Goal: Task Accomplishment & Management: Use online tool/utility

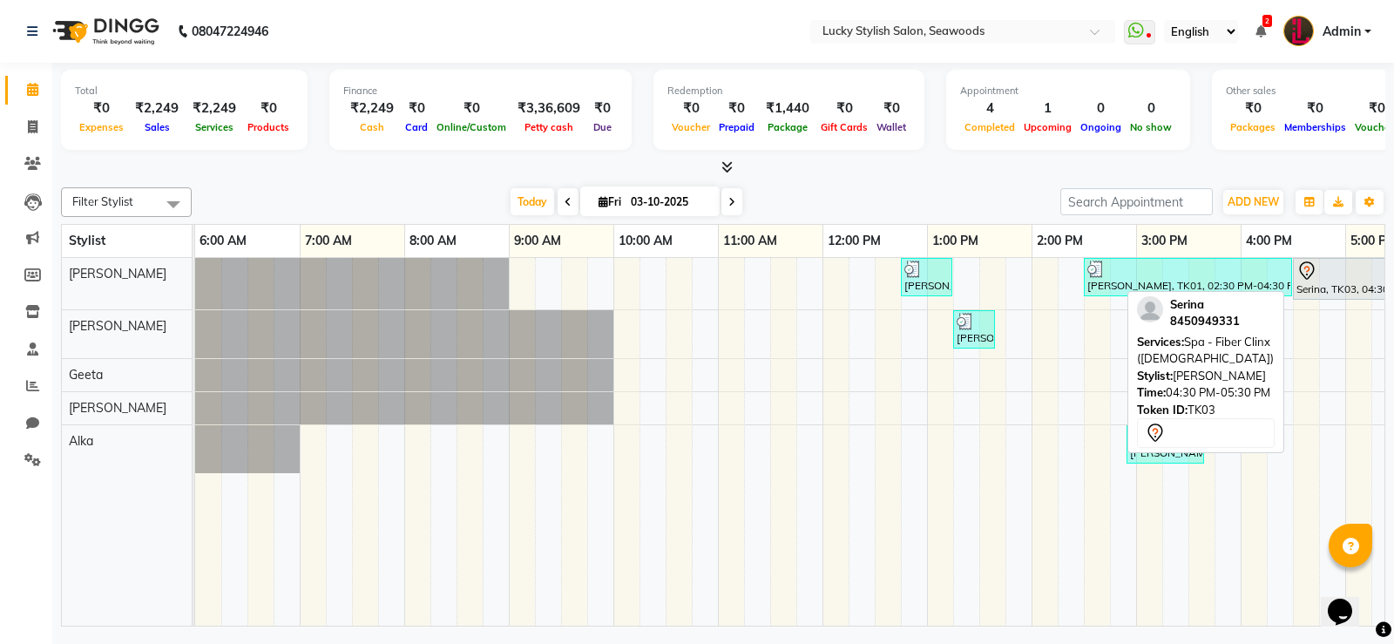
click at [1309, 292] on div "Serina, TK03, 04:30 PM-05:30 PM, Spa - Fiber Clinx ([DEMOGRAPHIC_DATA])" at bounding box center [1344, 278] width 100 height 37
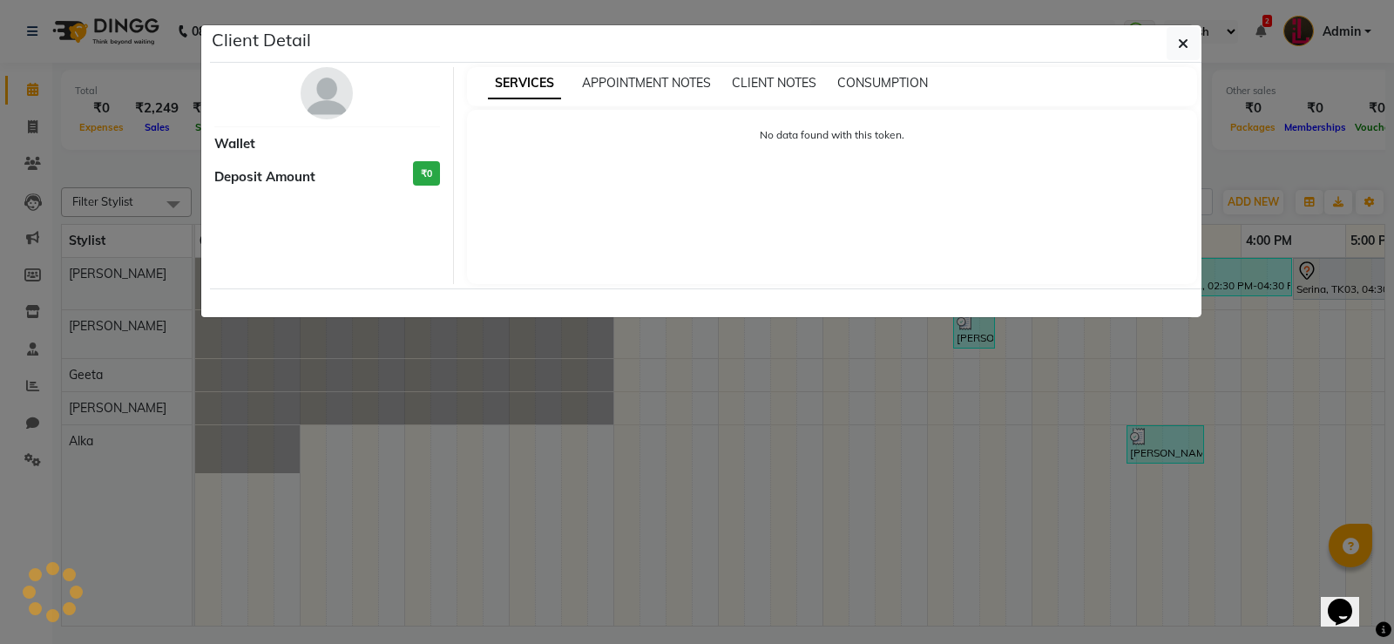
select select "7"
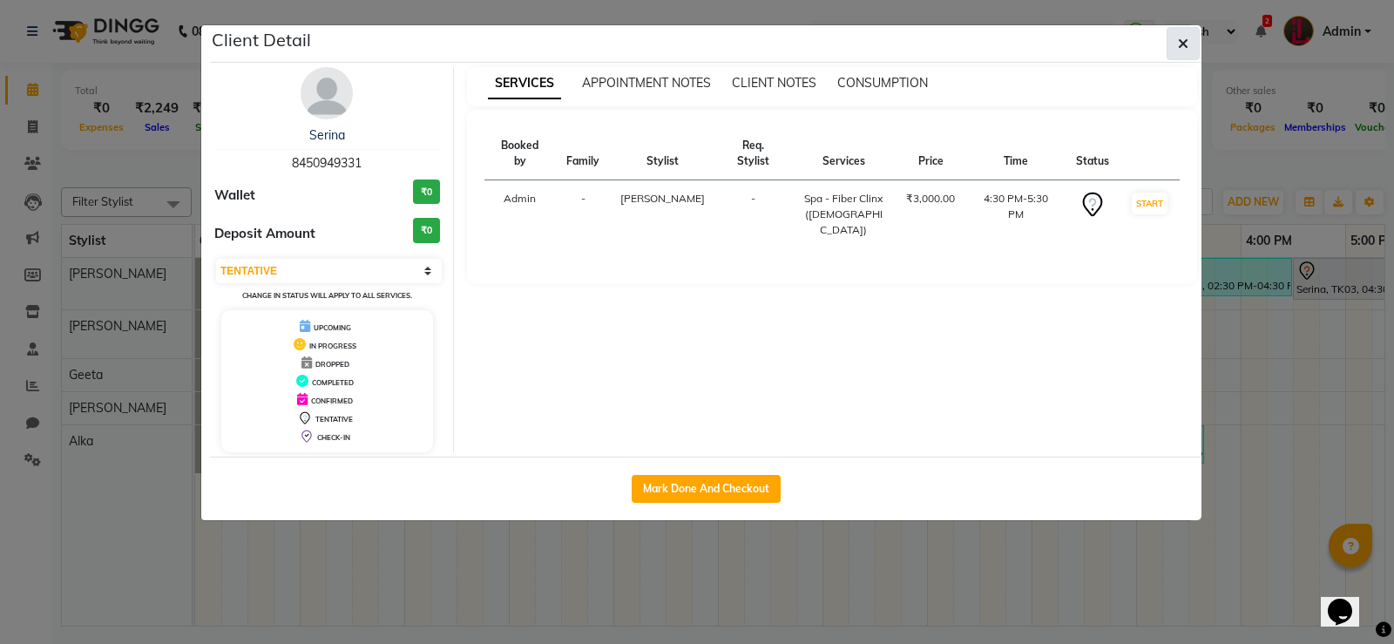
click at [1197, 39] on button "button" at bounding box center [1182, 43] width 33 height 33
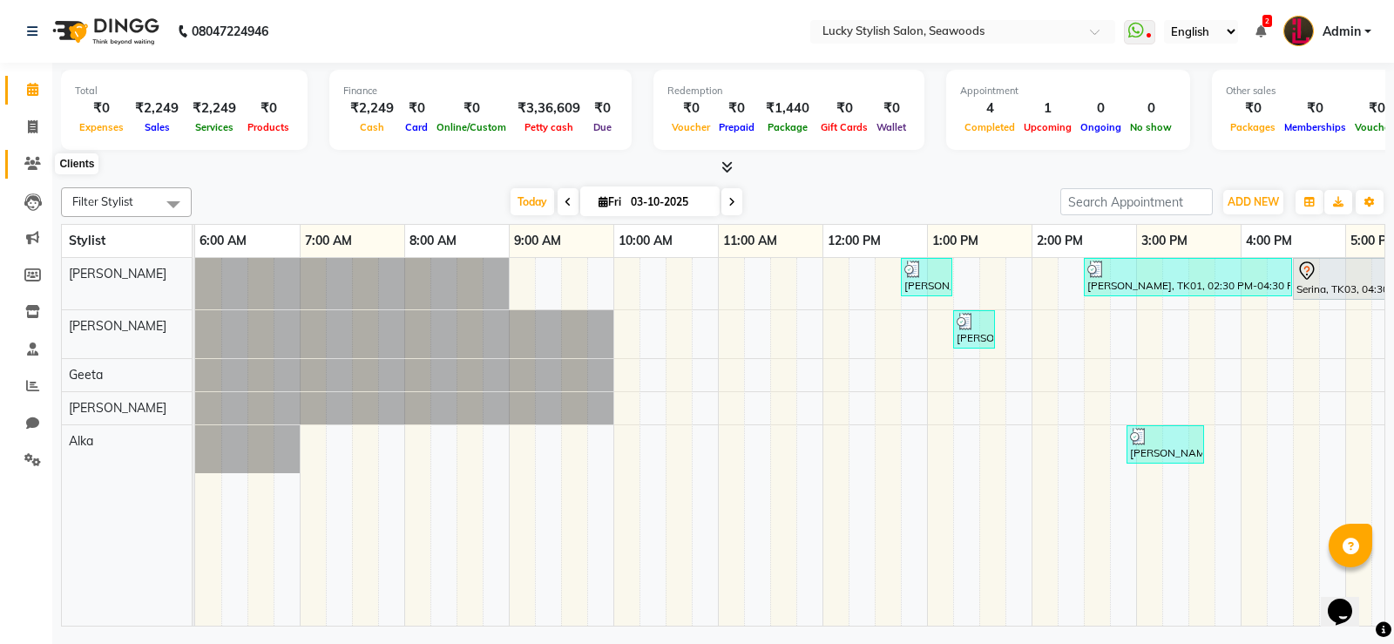
click at [43, 164] on span at bounding box center [32, 164] width 30 height 20
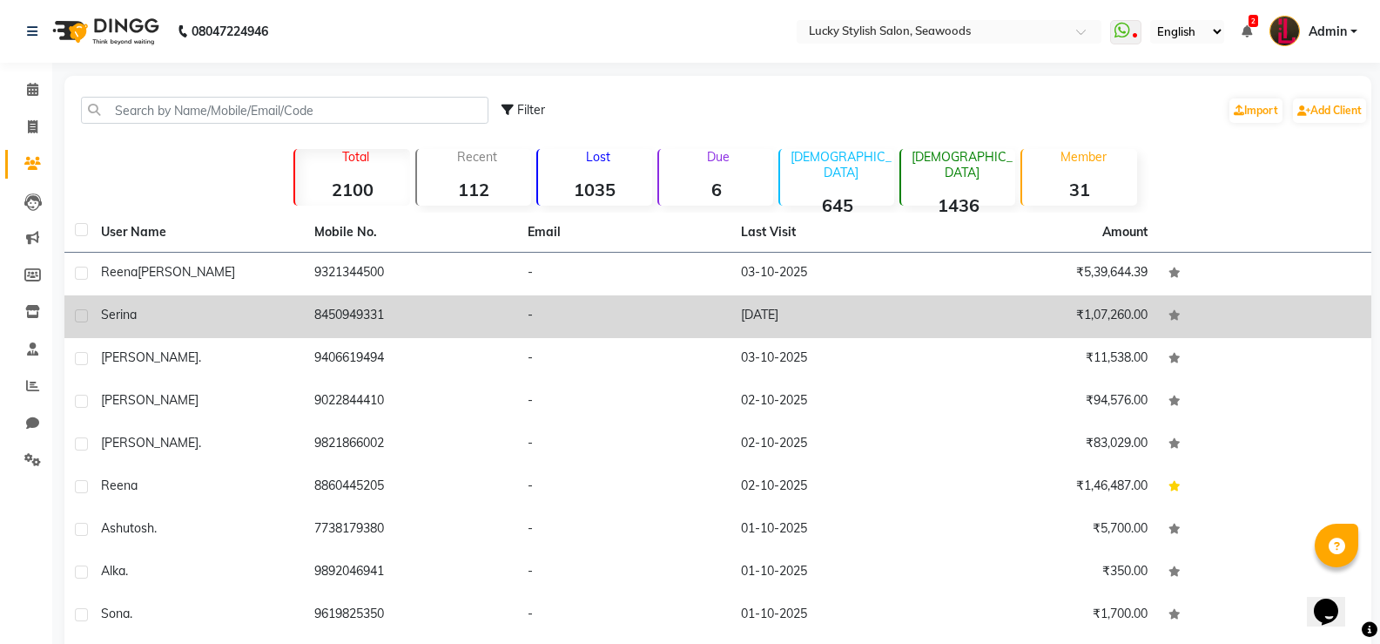
click at [196, 320] on div "Serina" at bounding box center [197, 315] width 192 height 18
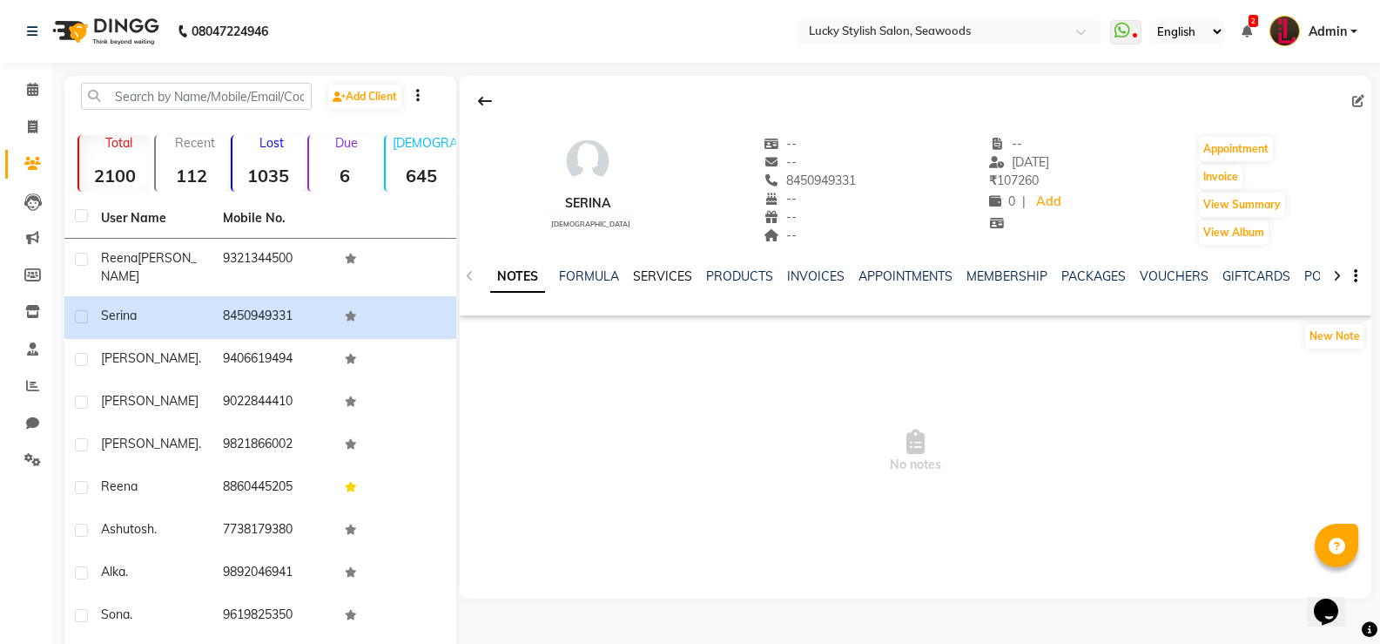
click at [658, 273] on link "SERVICES" at bounding box center [662, 276] width 59 height 16
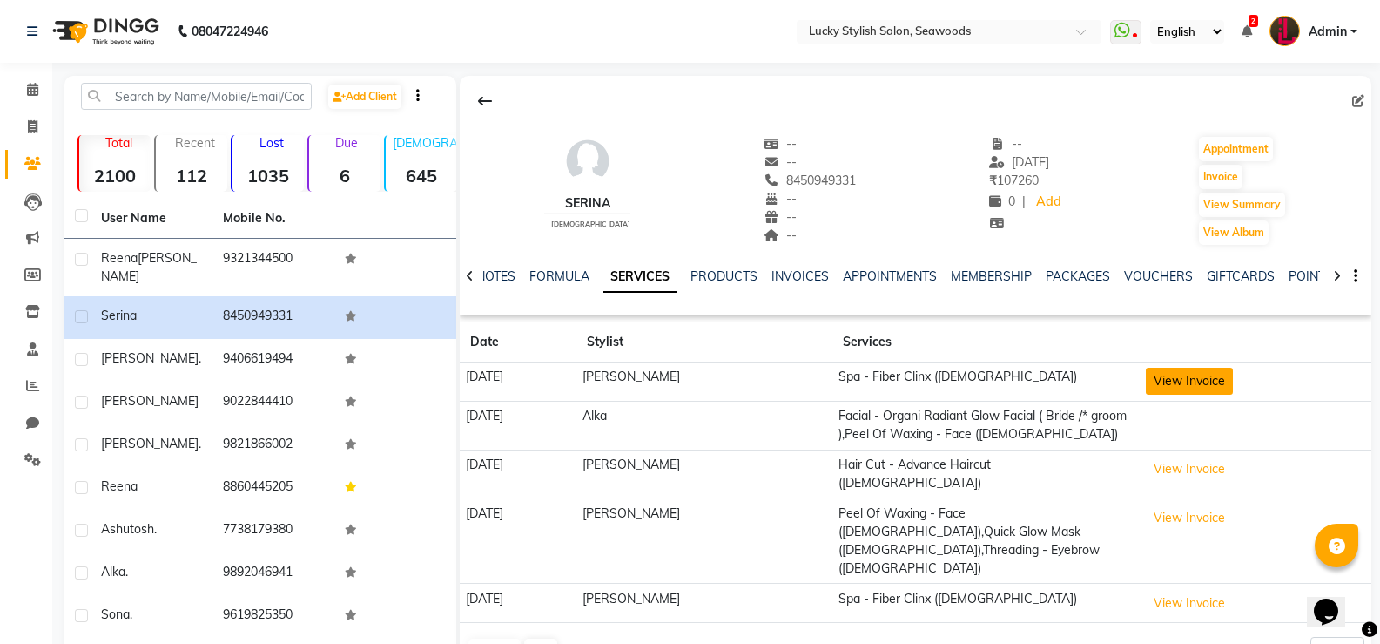
click at [1174, 387] on button "View Invoice" at bounding box center [1189, 381] width 87 height 27
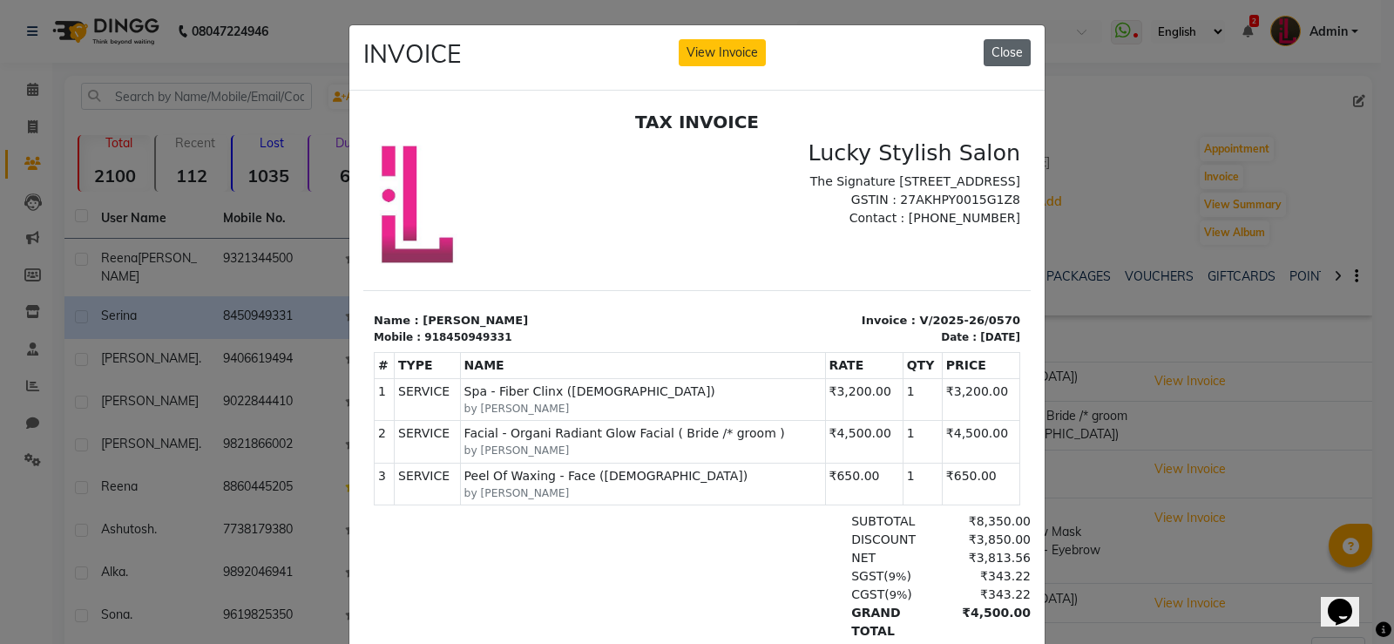
click at [996, 57] on button "Close" at bounding box center [1006, 52] width 47 height 27
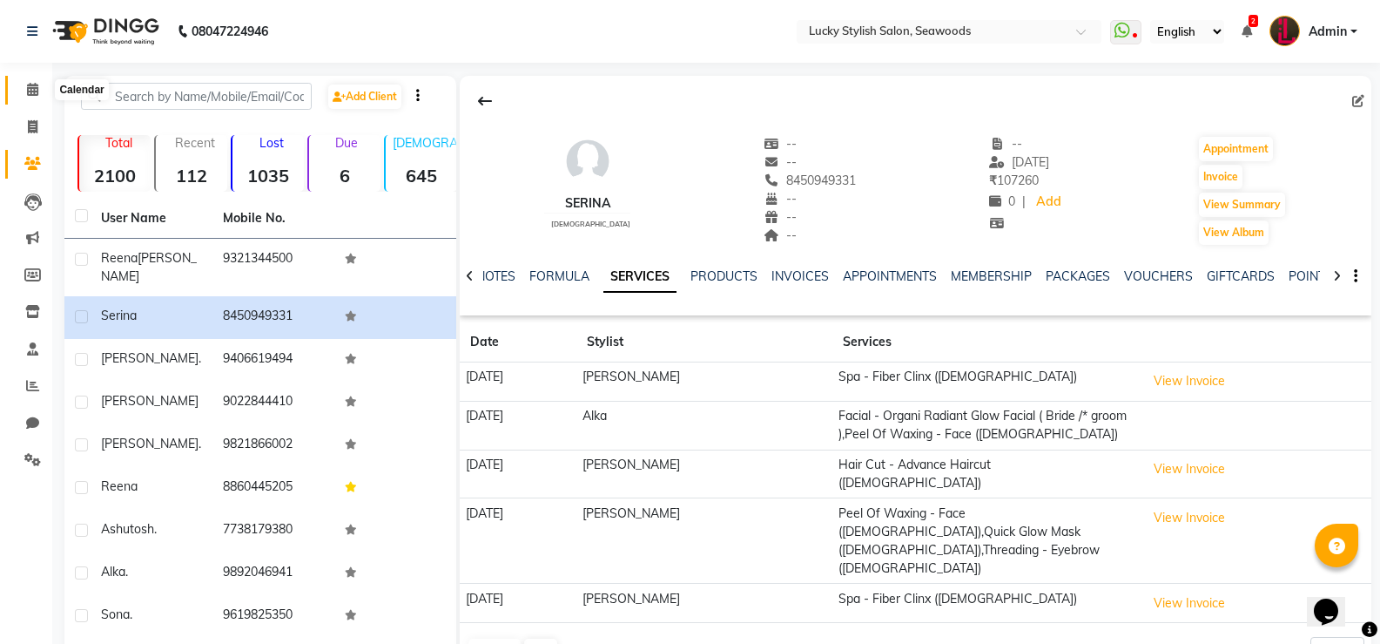
click at [37, 87] on icon at bounding box center [32, 89] width 11 height 13
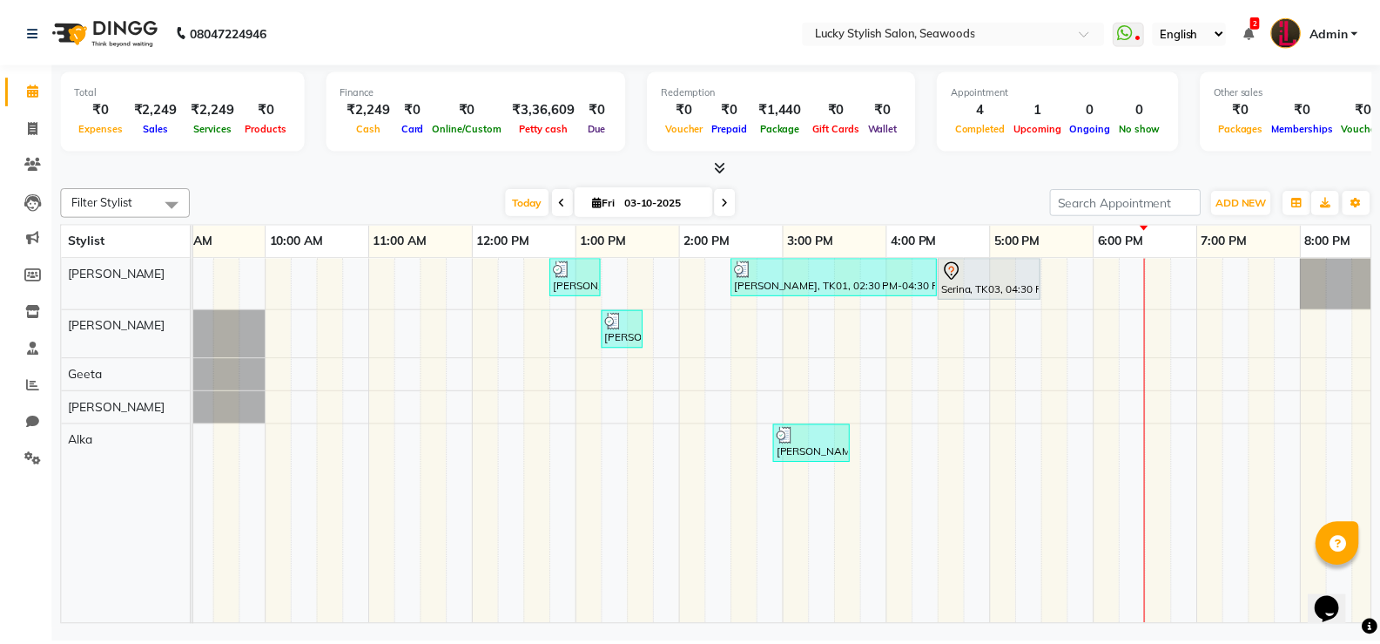
scroll to position [0, 360]
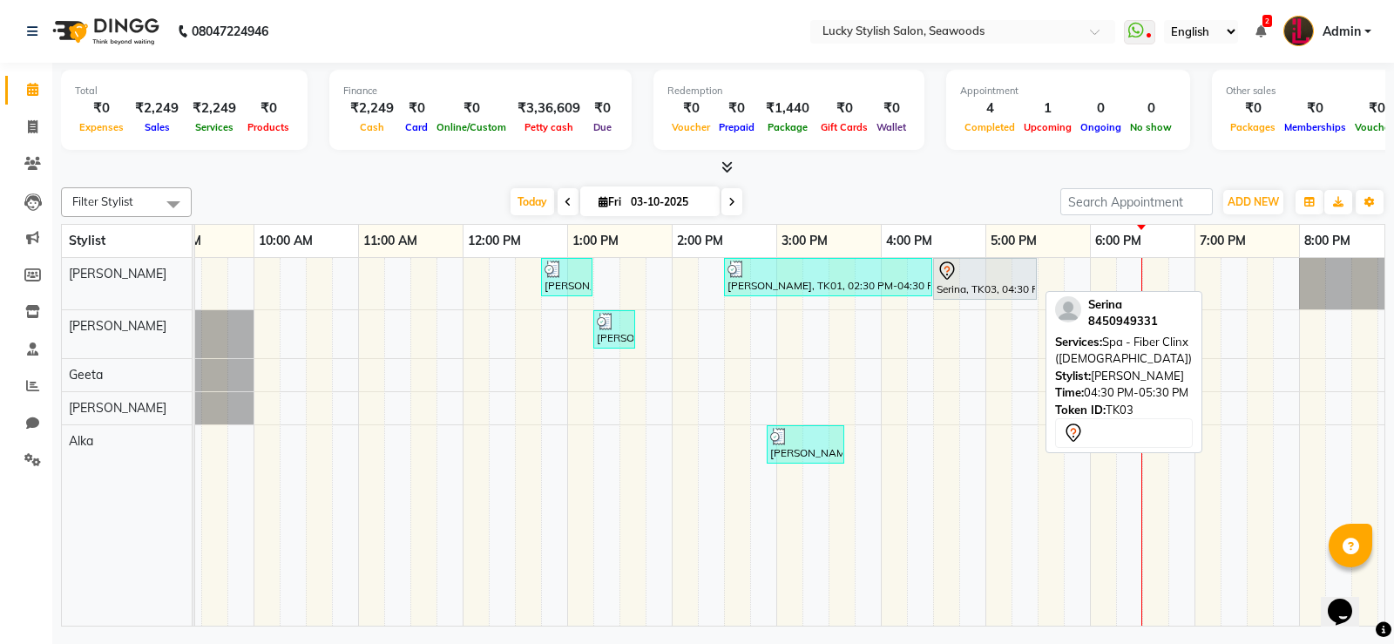
click at [1000, 283] on div "Serina, TK03, 04:30 PM-05:30 PM, Spa - Fiber Clinx ([DEMOGRAPHIC_DATA])" at bounding box center [985, 278] width 100 height 37
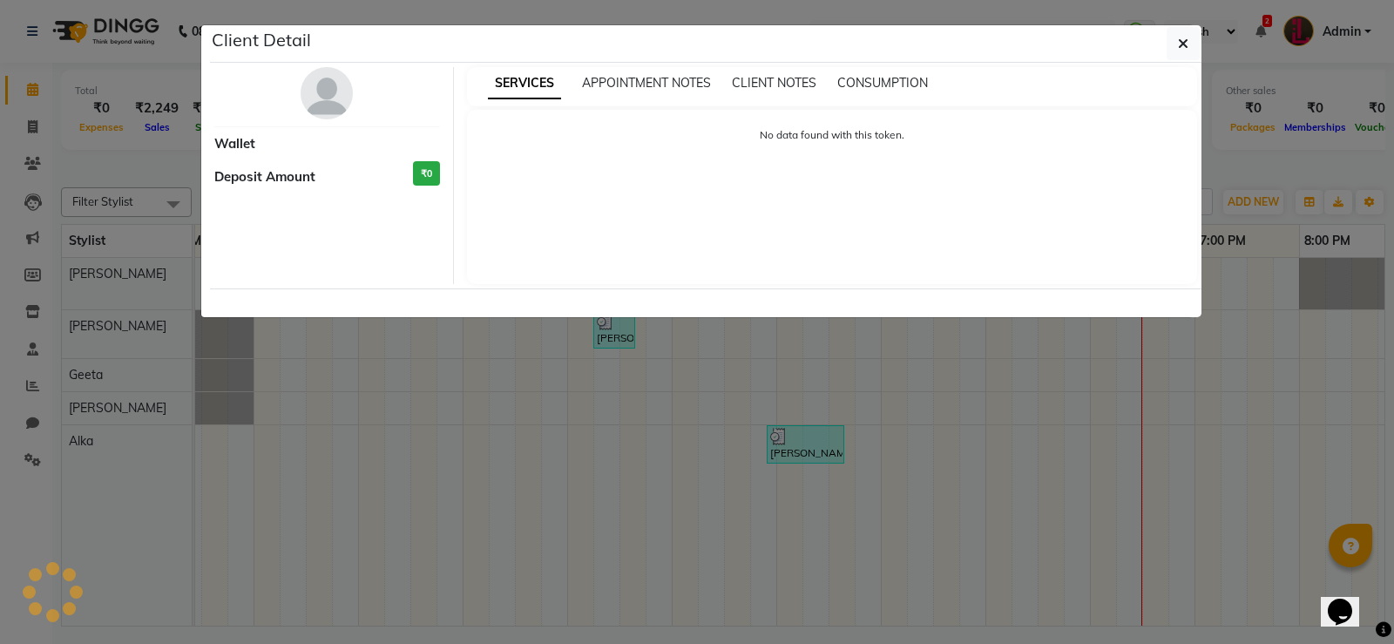
select select "7"
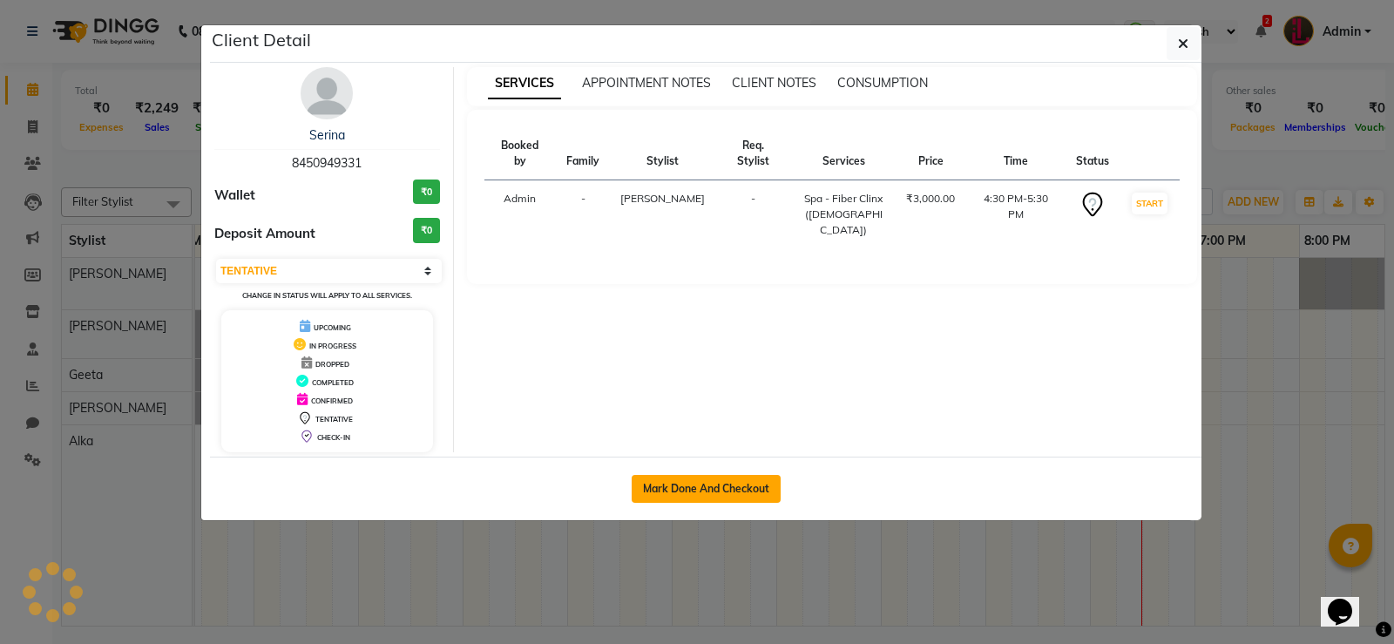
click at [729, 490] on button "Mark Done And Checkout" at bounding box center [705, 489] width 149 height 28
select select "service"
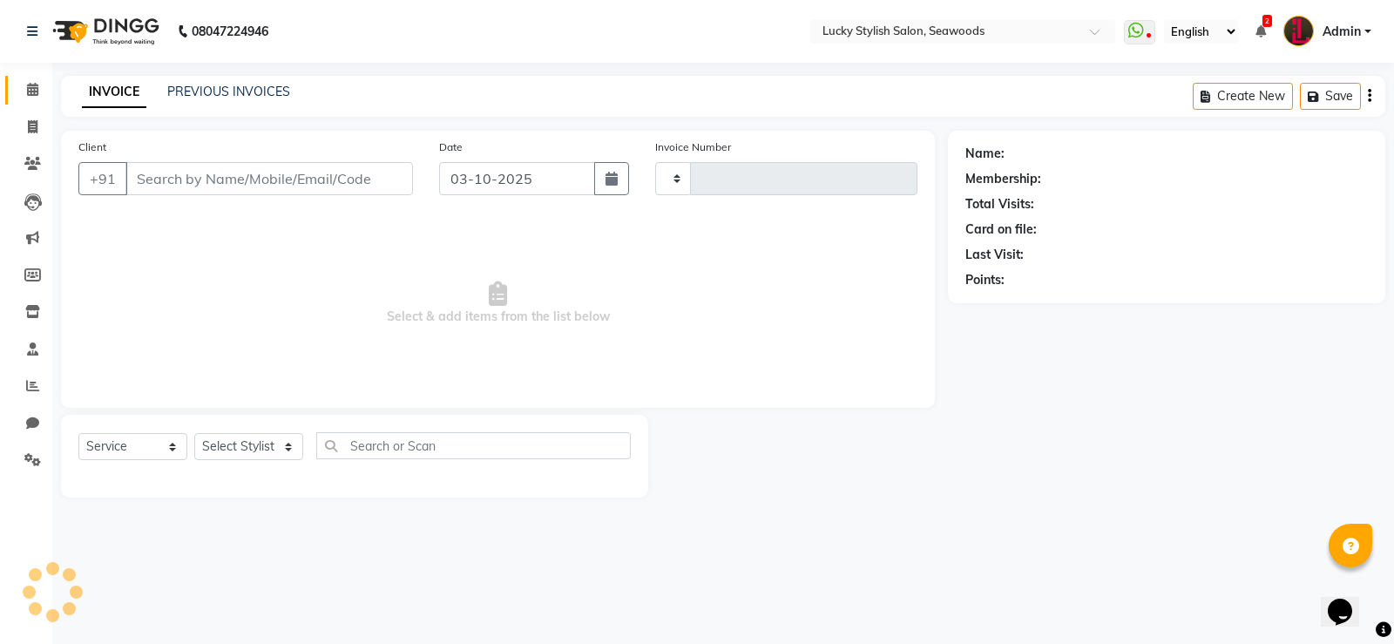
type input "0687"
select select "675"
type input "8450949331"
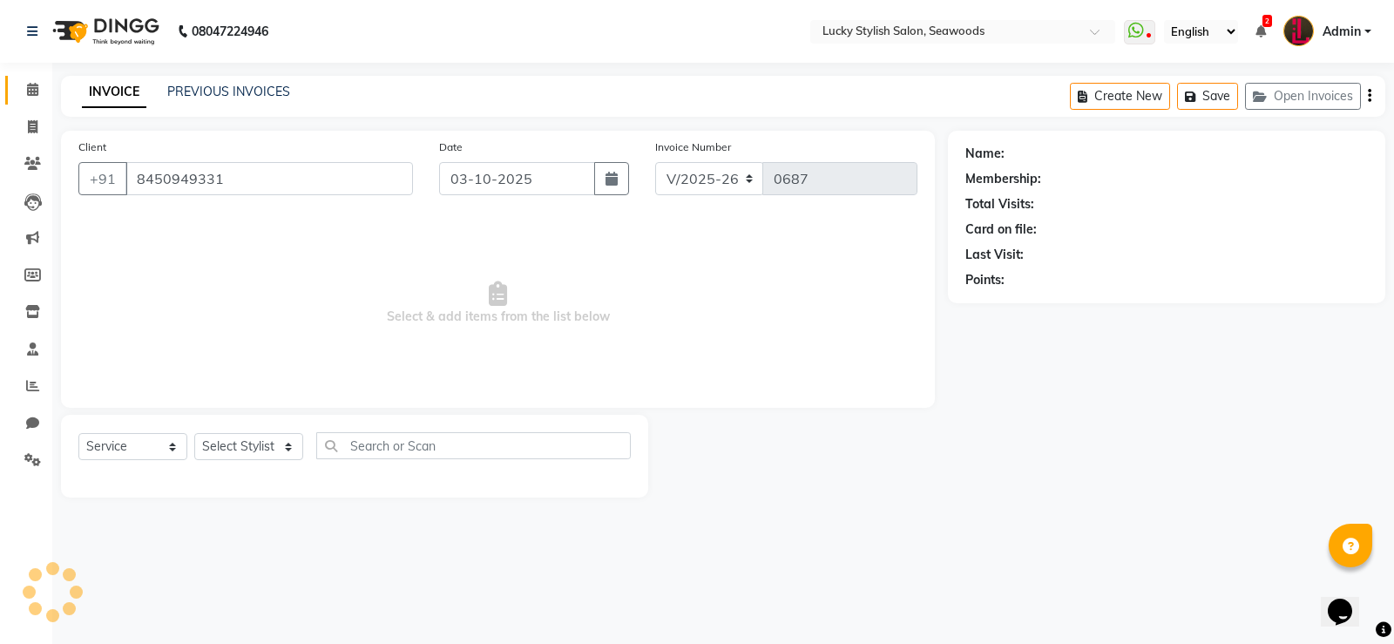
select select "10014"
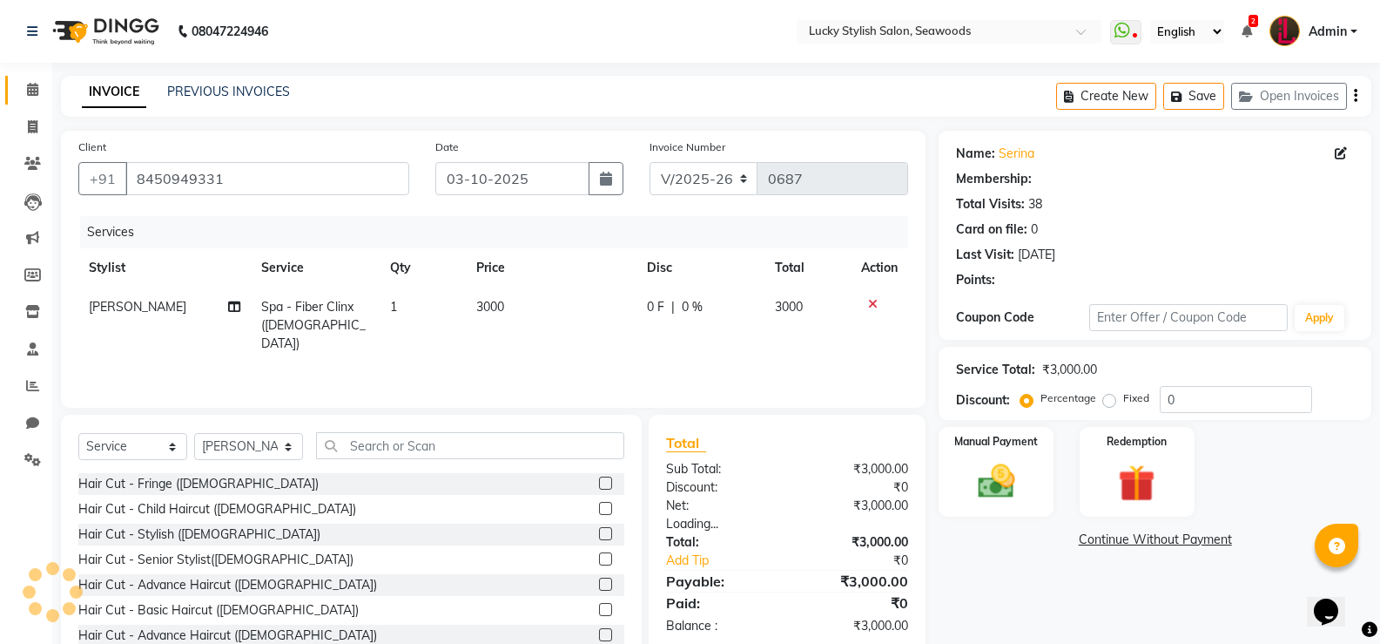
select select "1: Object"
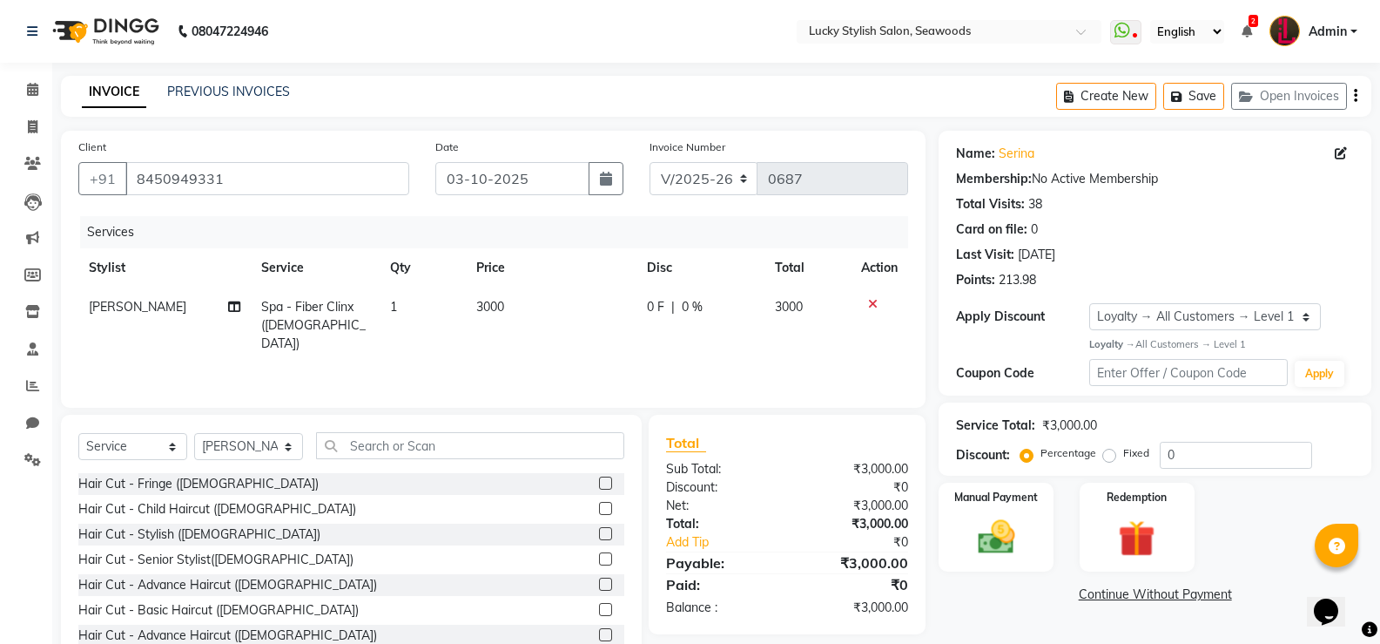
click at [483, 291] on td "3000" at bounding box center [551, 325] width 171 height 76
select select "10014"
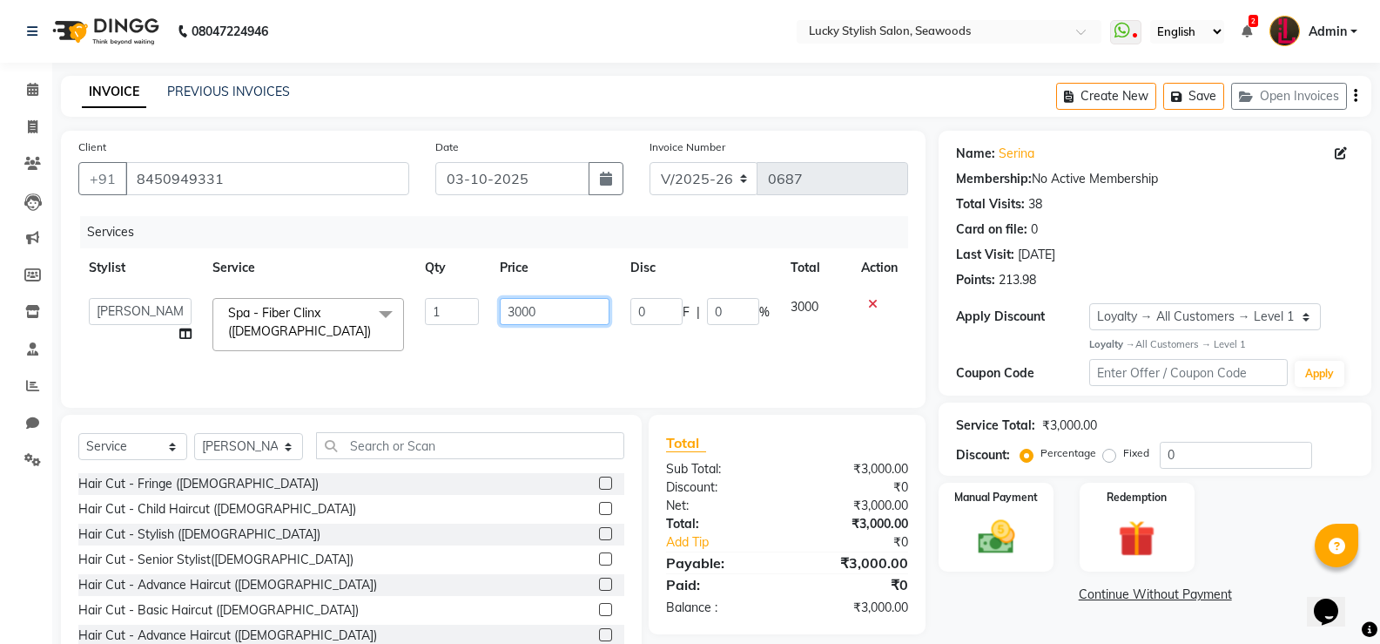
click at [543, 316] on input "3000" at bounding box center [554, 311] width 109 height 27
type input "3200"
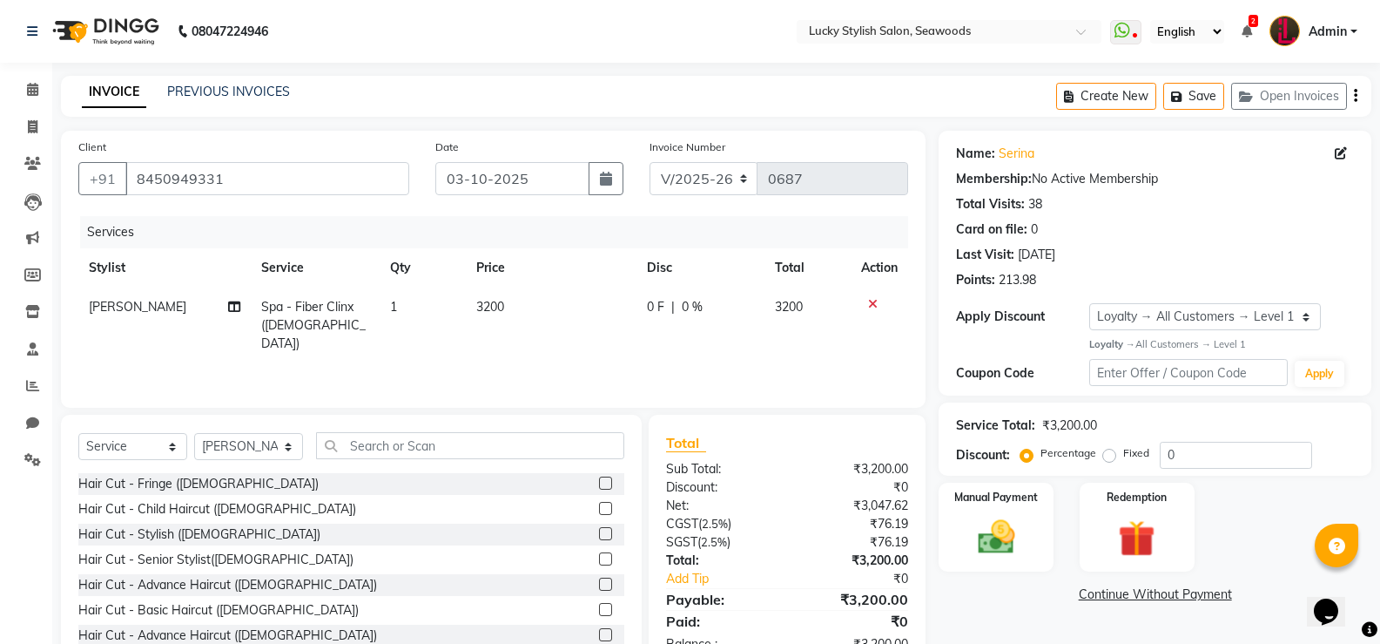
click at [544, 328] on td "3200" at bounding box center [551, 325] width 171 height 76
select select "10014"
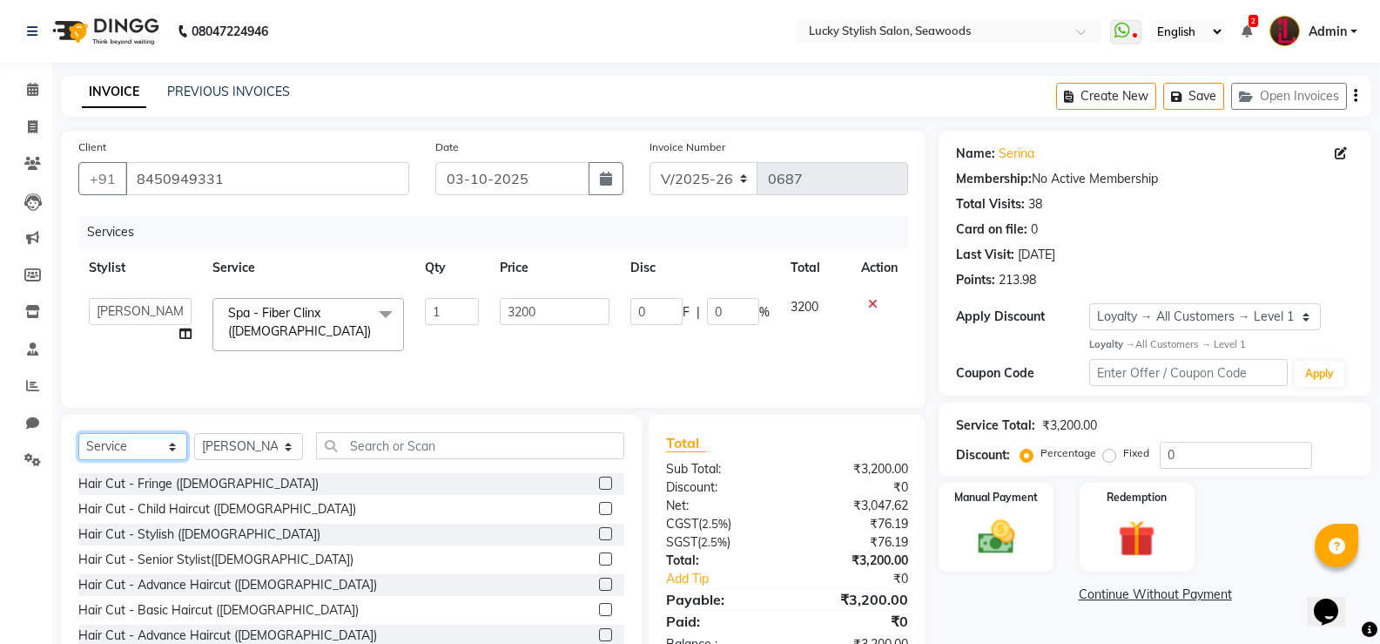
click at [119, 449] on select "Select Service Product Membership Package Voucher Prepaid Gift Card" at bounding box center [132, 446] width 109 height 27
select select "product"
click at [78, 433] on select "Select Service Product Membership Package Voucher Prepaid Gift Card" at bounding box center [132, 446] width 109 height 27
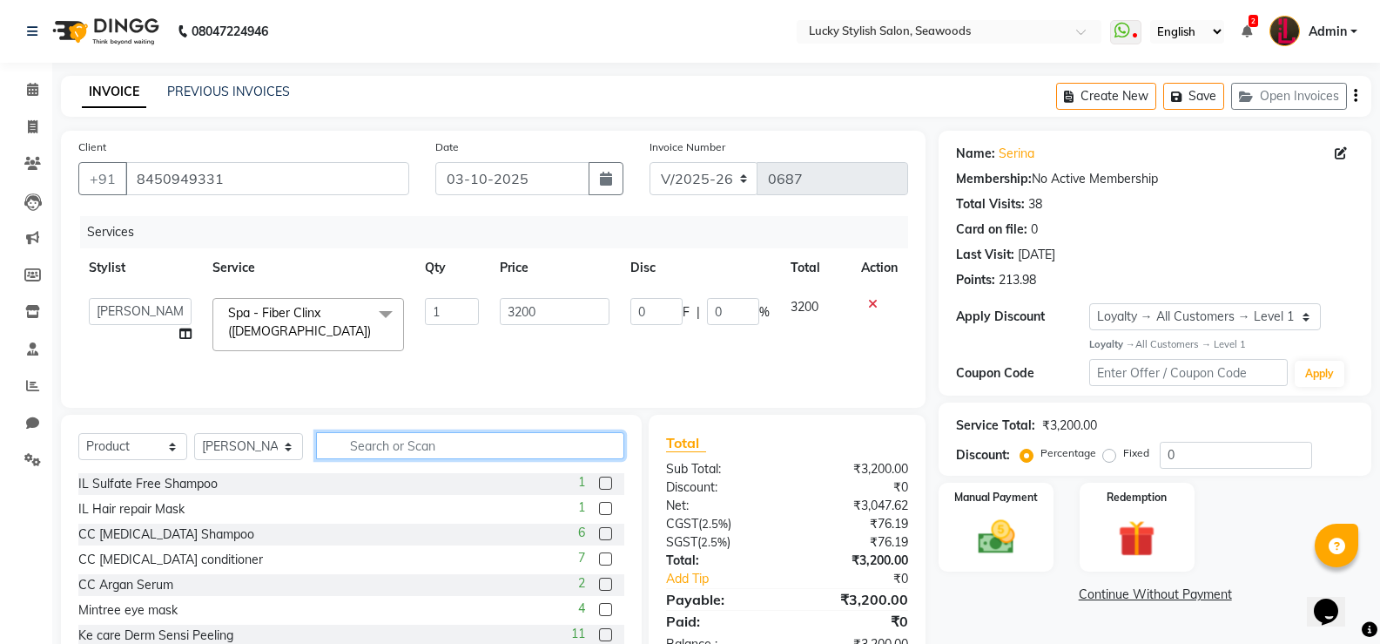
click at [353, 439] on input "text" at bounding box center [470, 445] width 308 height 27
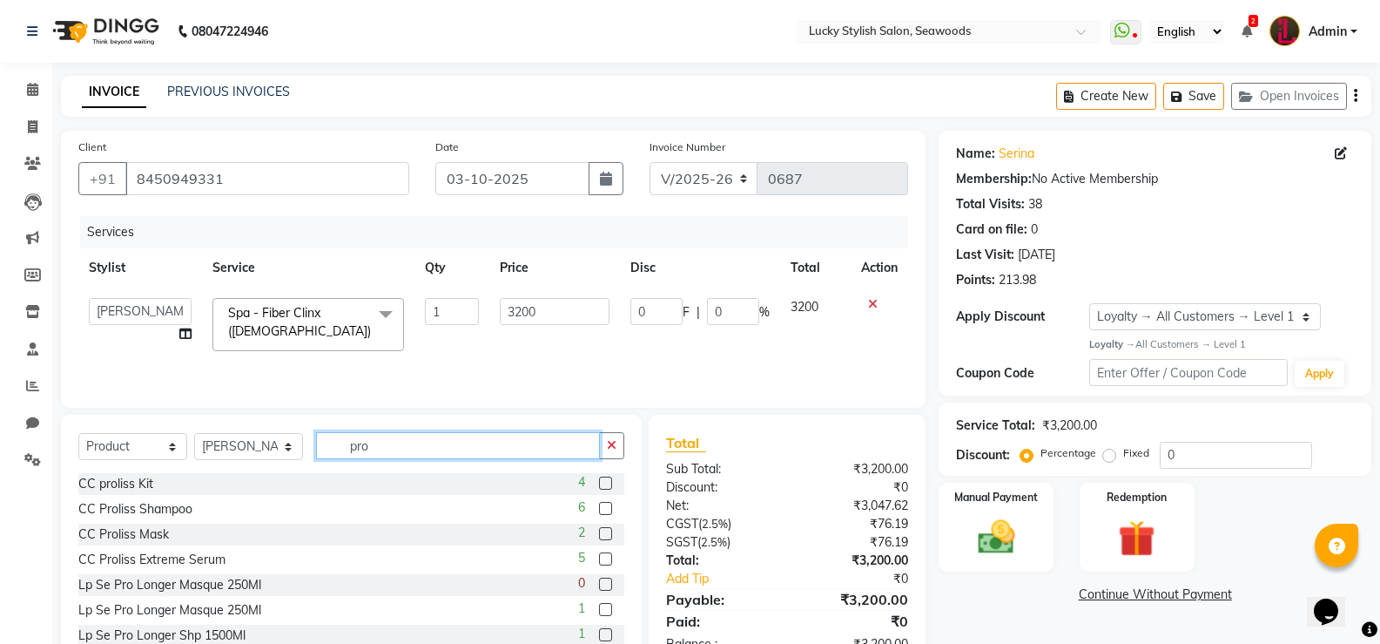
type input "pro"
click at [599, 503] on label at bounding box center [605, 508] width 13 height 13
click at [599, 503] on input "checkbox" at bounding box center [604, 508] width 11 height 11
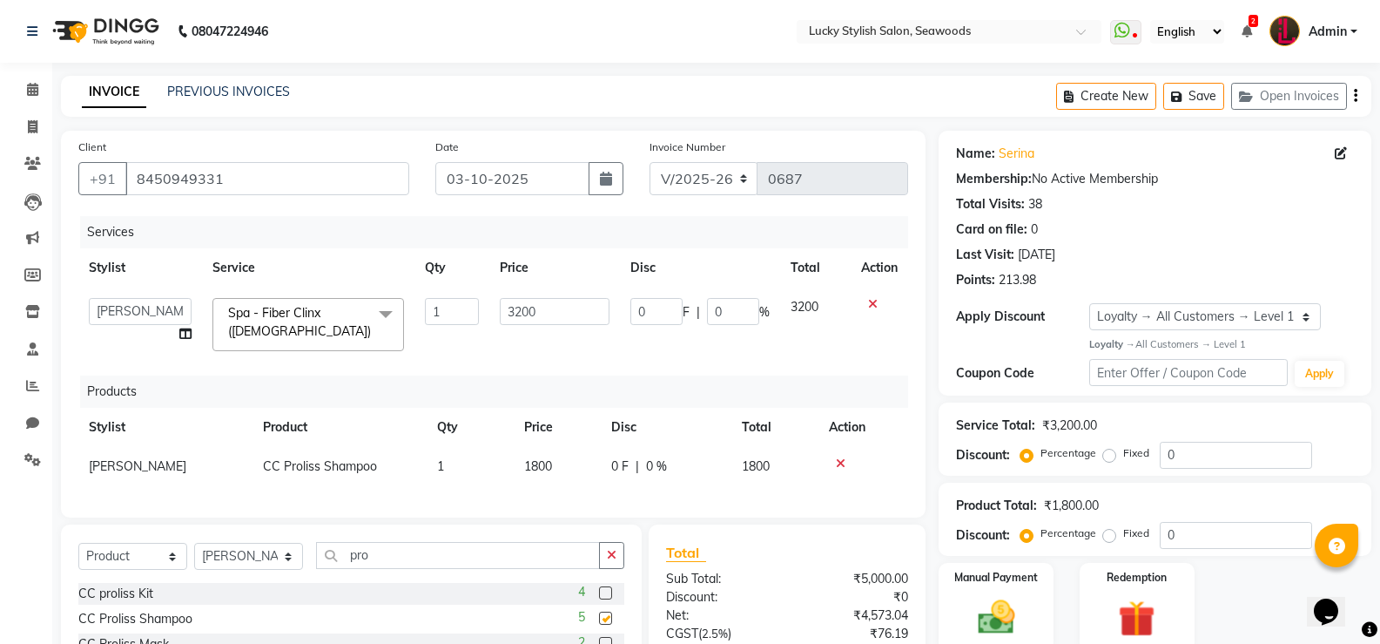
checkbox input "false"
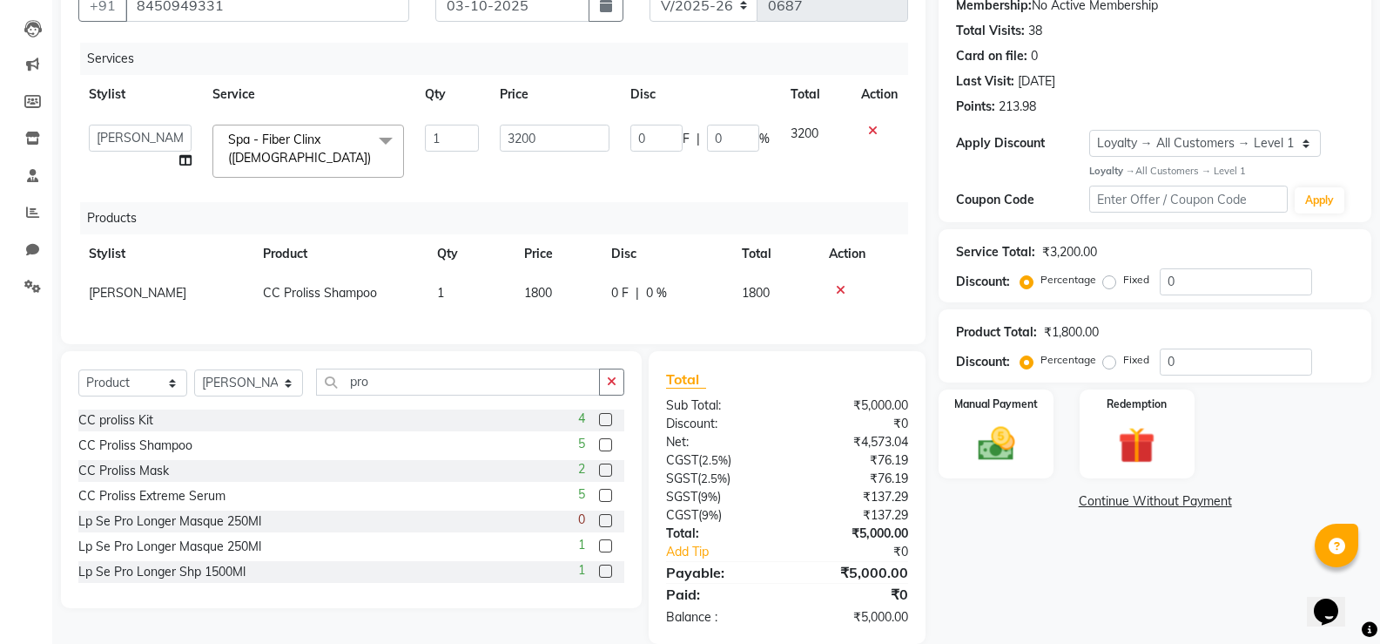
scroll to position [174, 0]
click at [599, 476] on label at bounding box center [605, 468] width 13 height 13
click at [599, 476] on input "checkbox" at bounding box center [604, 469] width 11 height 11
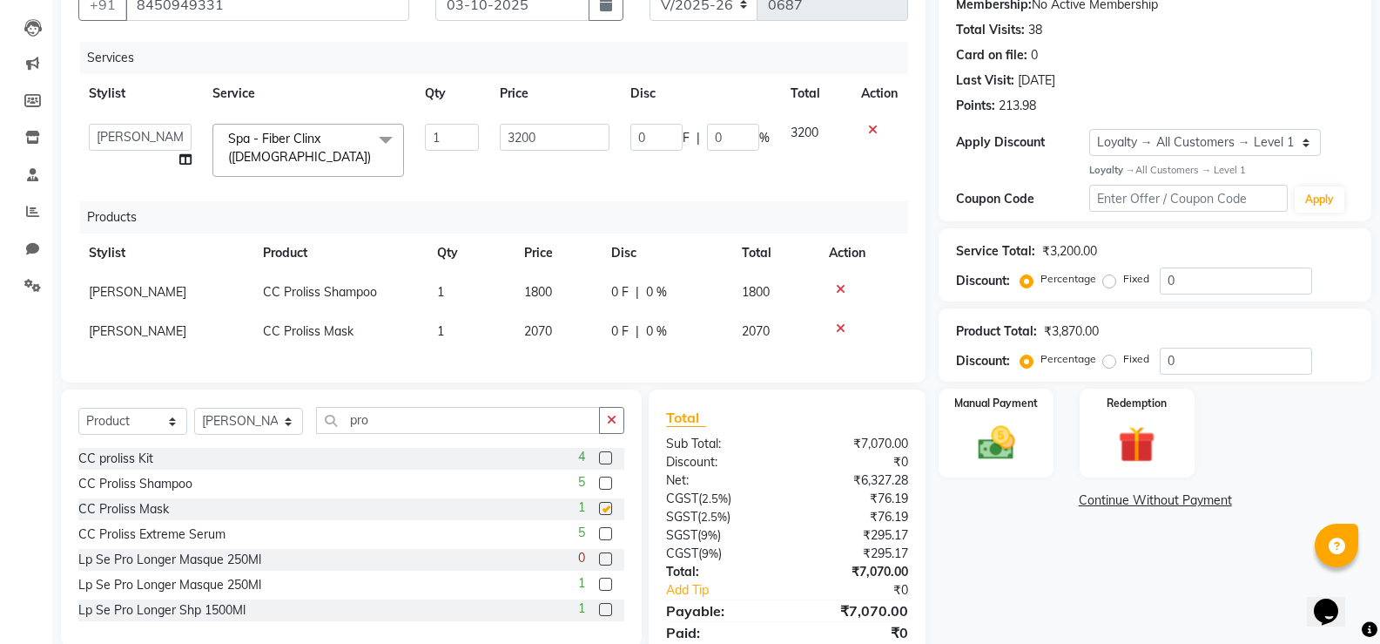
checkbox input "false"
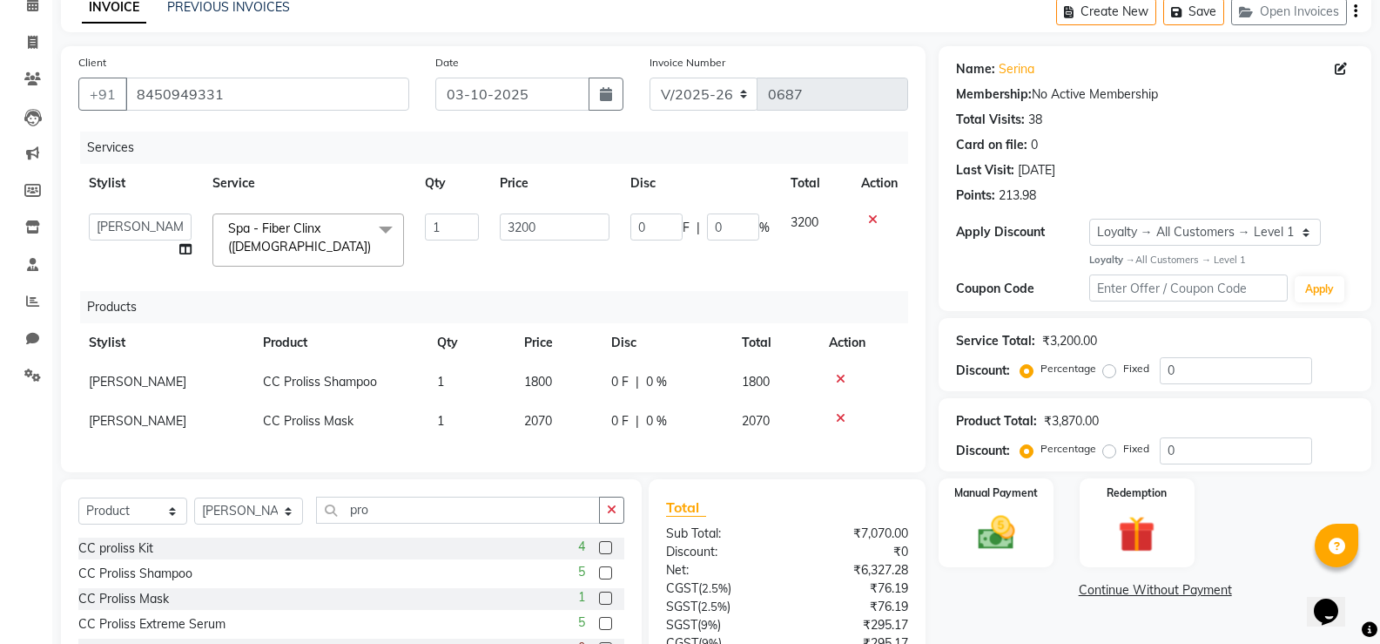
scroll to position [78, 0]
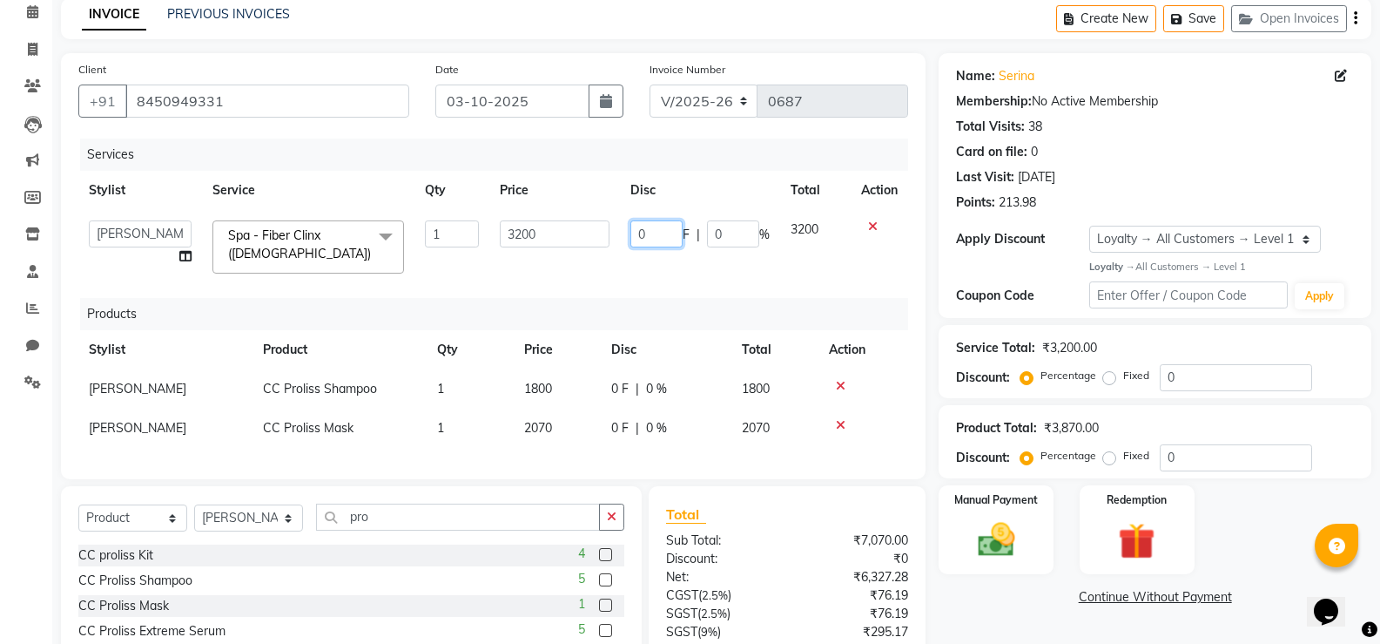
click at [658, 240] on input "0" at bounding box center [657, 233] width 52 height 27
type input "20"
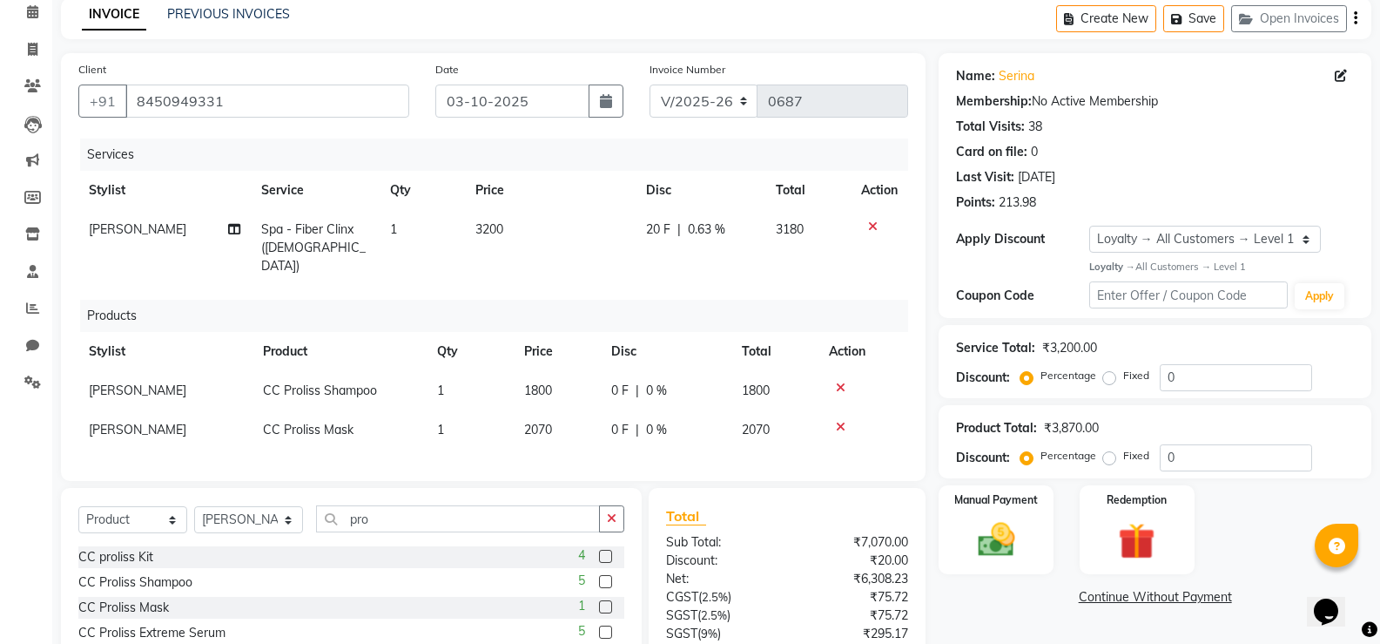
click at [656, 289] on div "Services Stylist Service Qty Price Disc Total Action Raj Spa - Fiber Clinx ([DE…" at bounding box center [493, 300] width 830 height 325
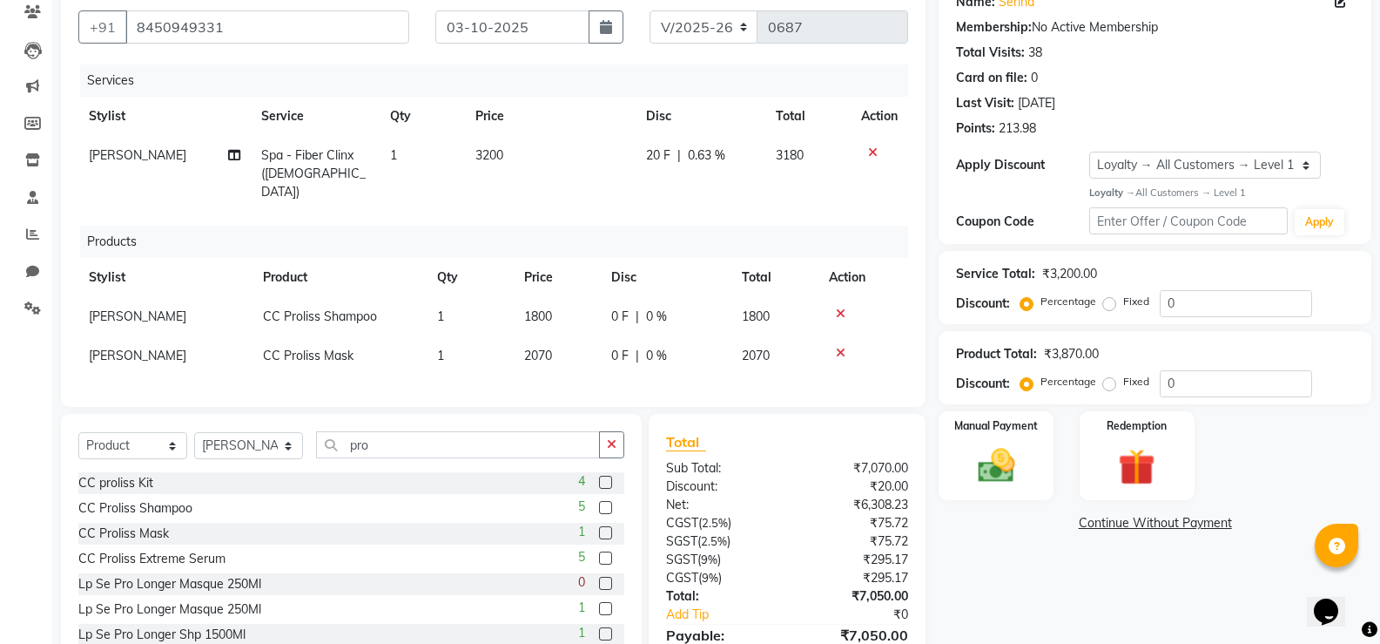
scroll to position [235, 0]
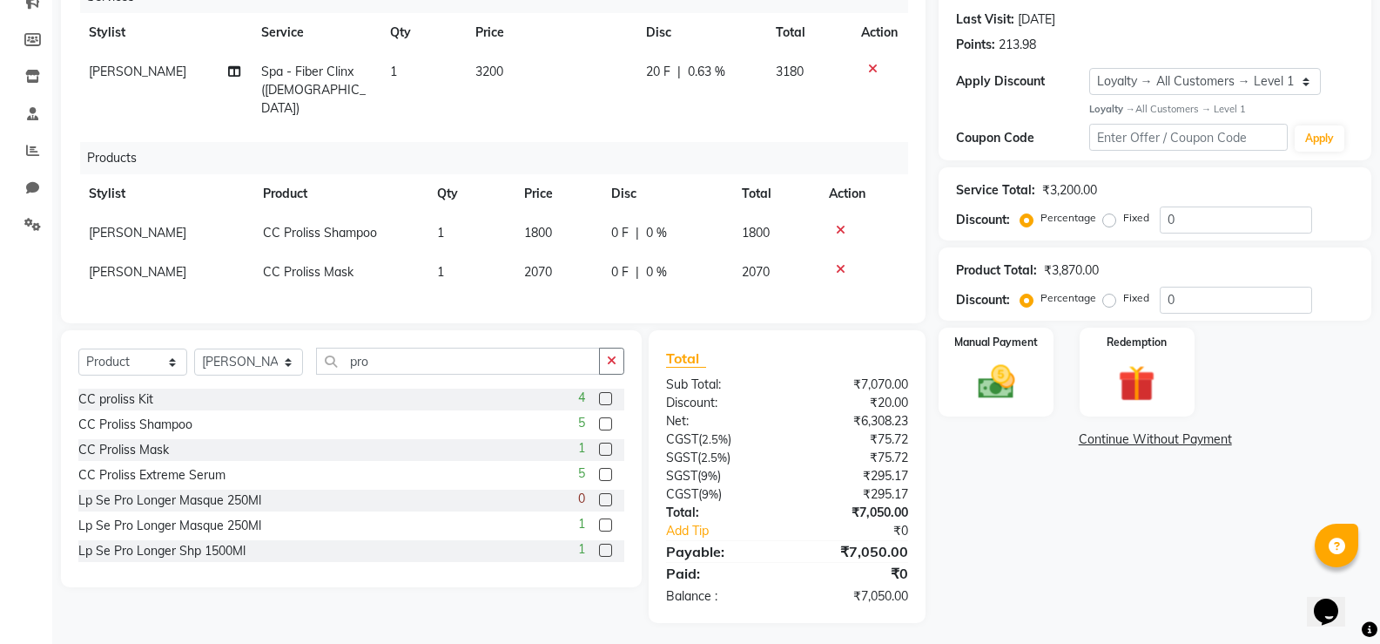
click at [695, 74] on span "0.63 %" at bounding box center [706, 72] width 37 height 18
select select "10014"
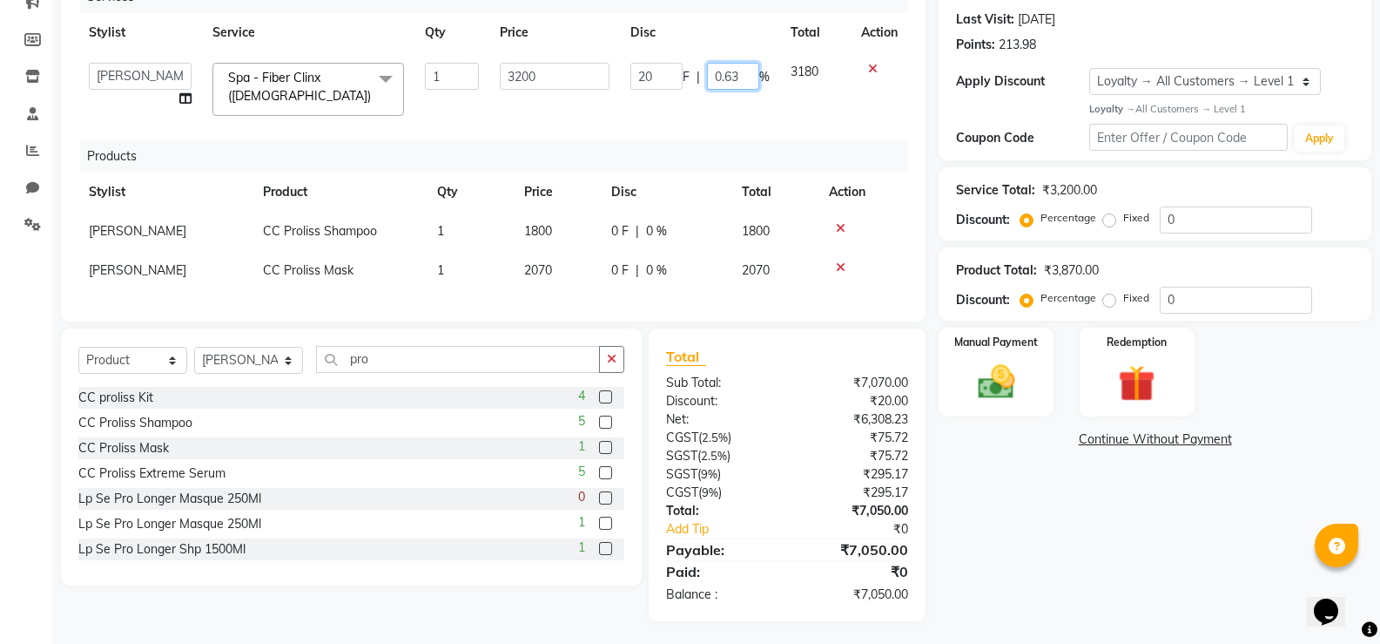
click at [739, 77] on input "0.63" at bounding box center [733, 76] width 52 height 27
type input "20"
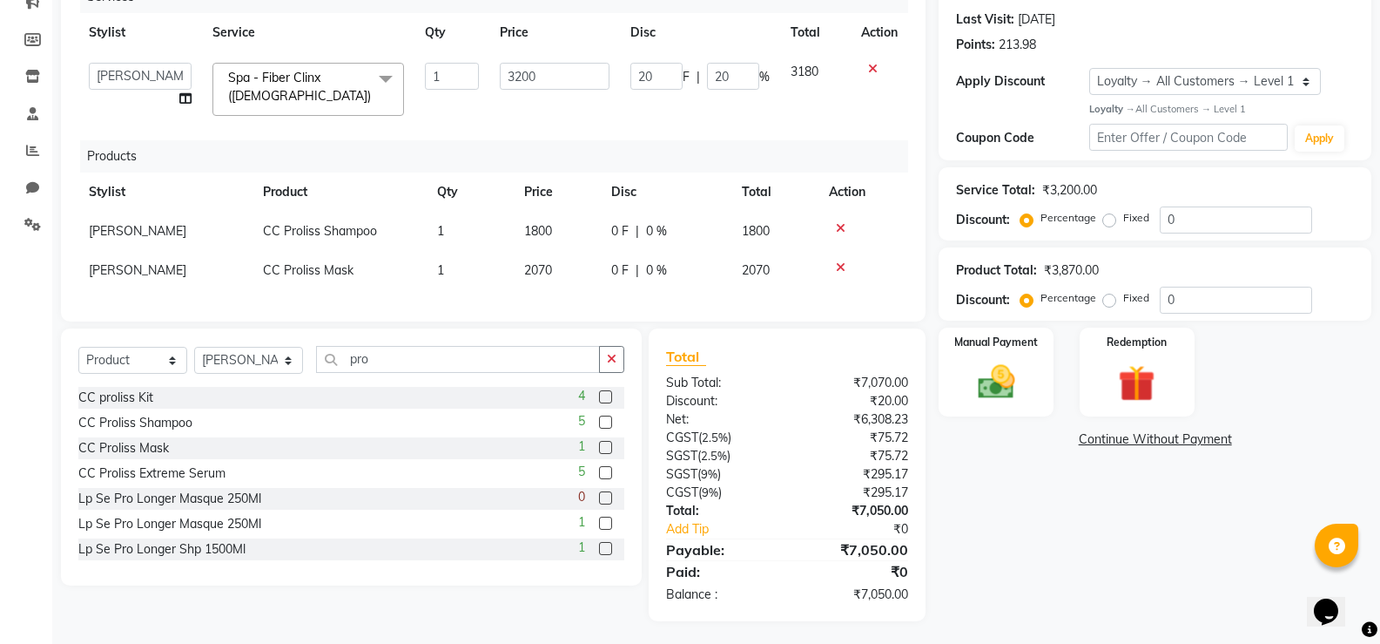
click at [729, 128] on div "Services Stylist Service Qty Price Disc Total Action Alka [PERSON_NAME] Geeta […" at bounding box center [493, 142] width 830 height 323
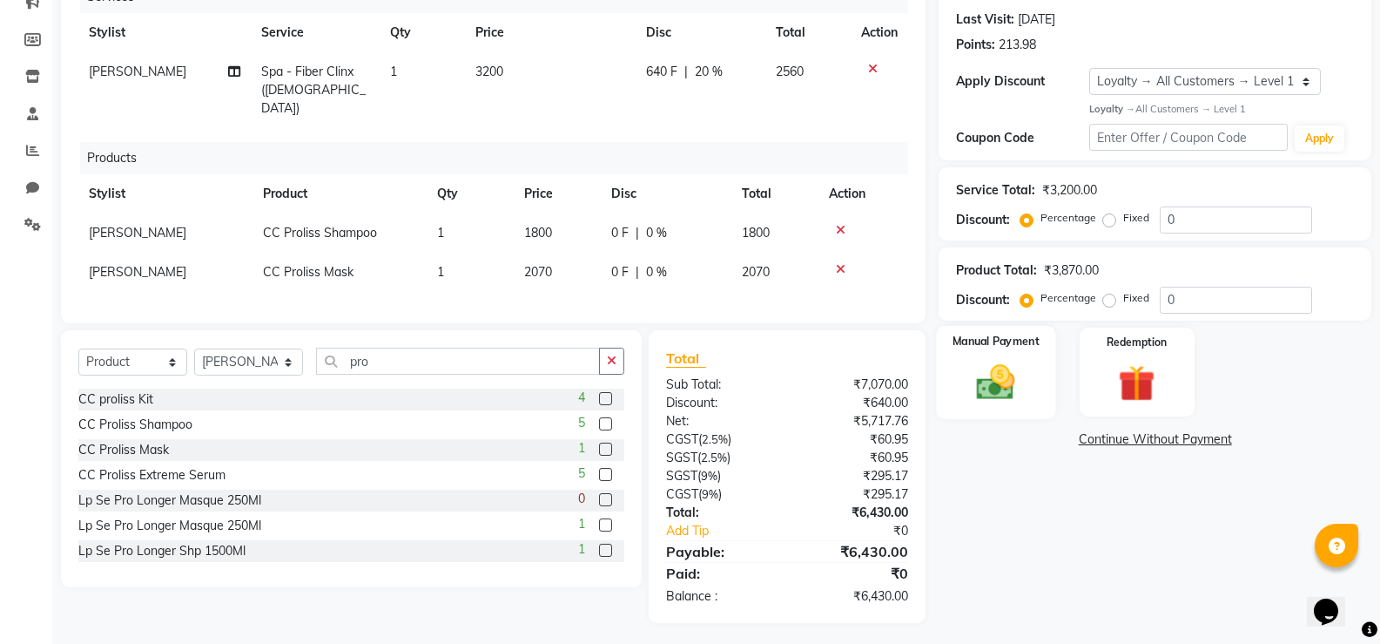
click at [995, 376] on img at bounding box center [996, 382] width 62 height 44
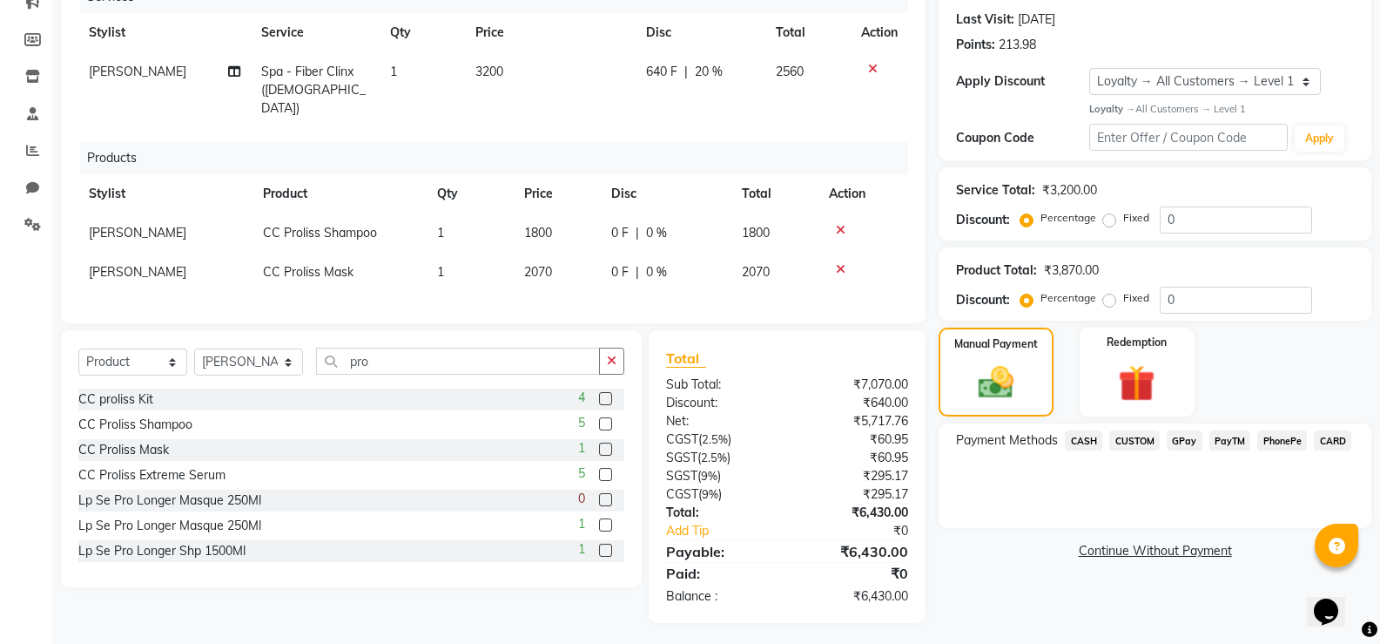
click at [1340, 439] on span "CARD" at bounding box center [1332, 440] width 37 height 20
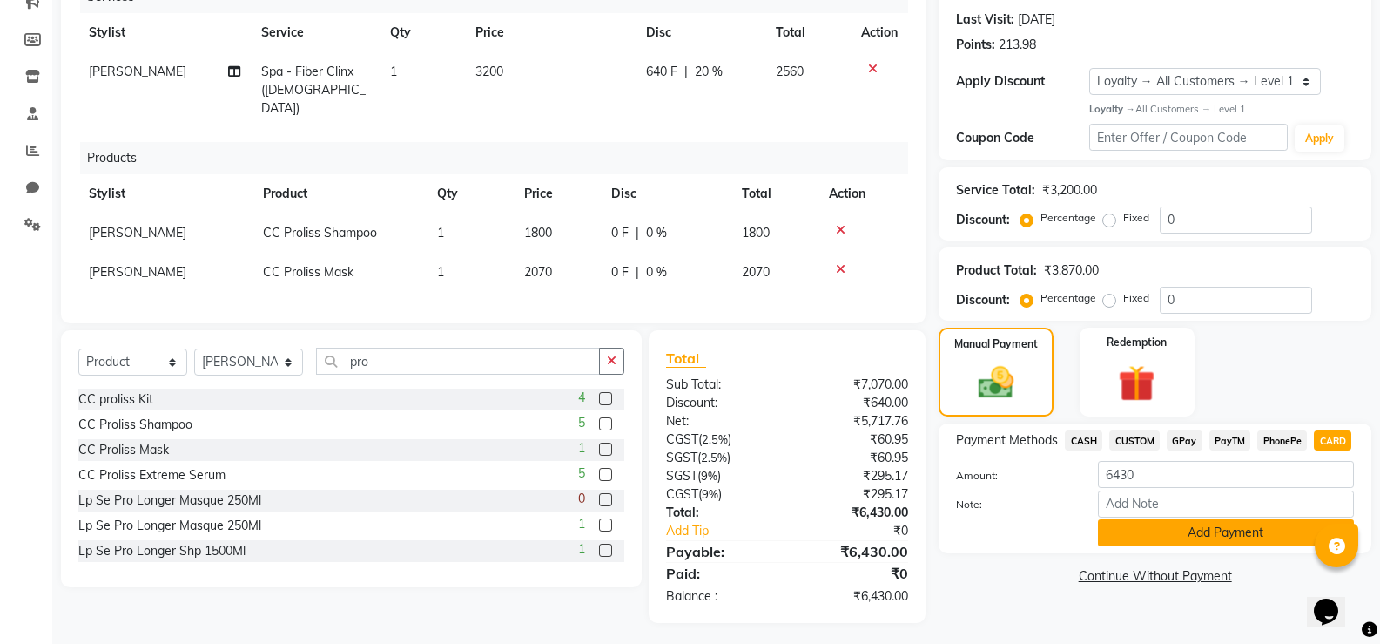
click at [1189, 521] on button "Add Payment" at bounding box center [1226, 532] width 256 height 27
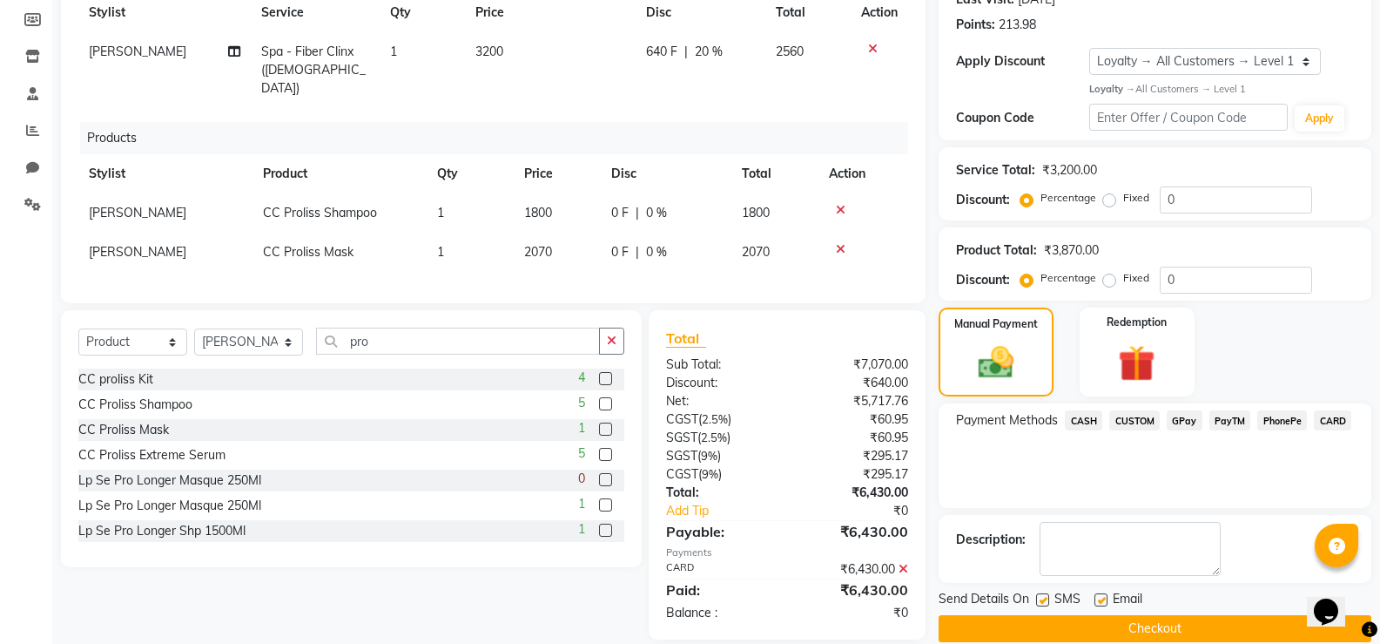
scroll to position [358, 0]
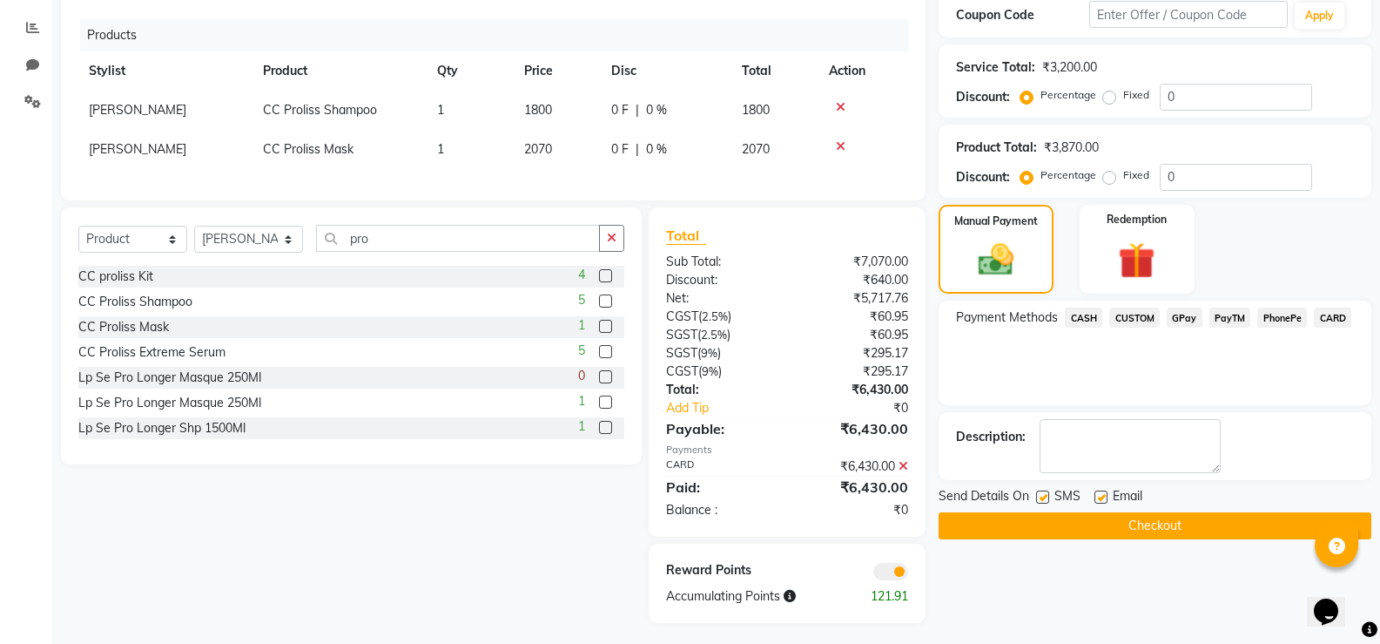
click at [1205, 536] on button "Checkout" at bounding box center [1155, 525] width 433 height 27
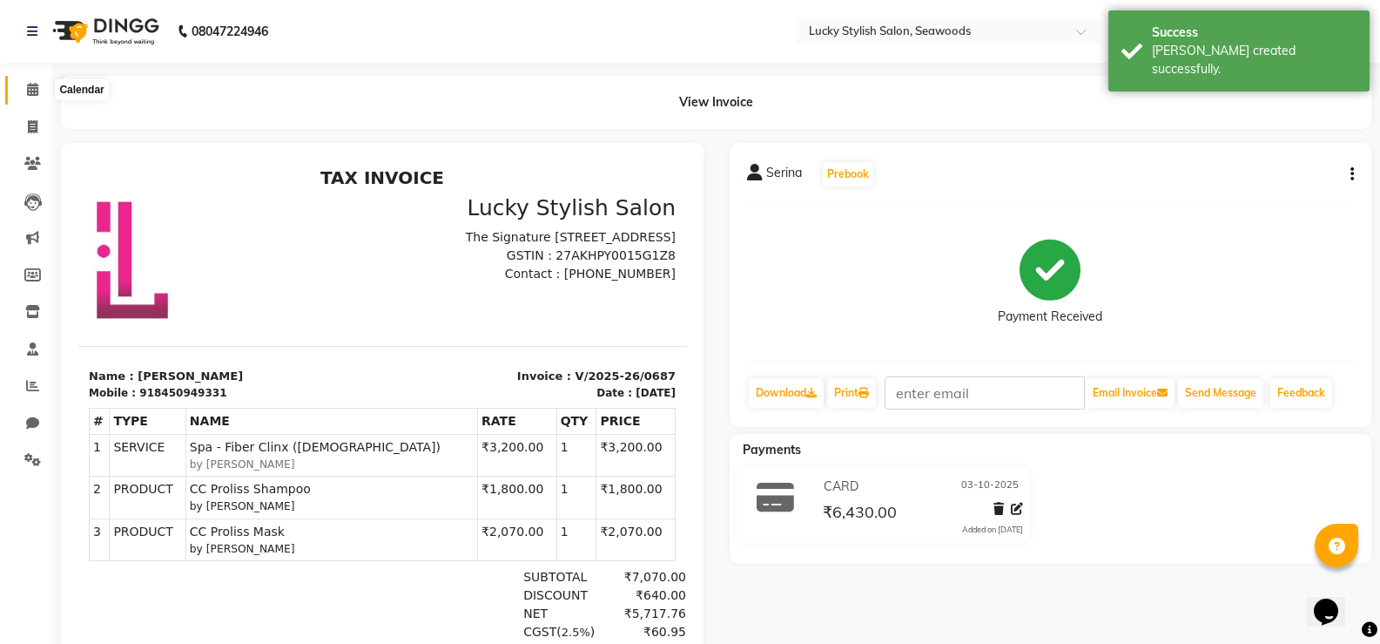
click at [44, 89] on span at bounding box center [32, 90] width 30 height 20
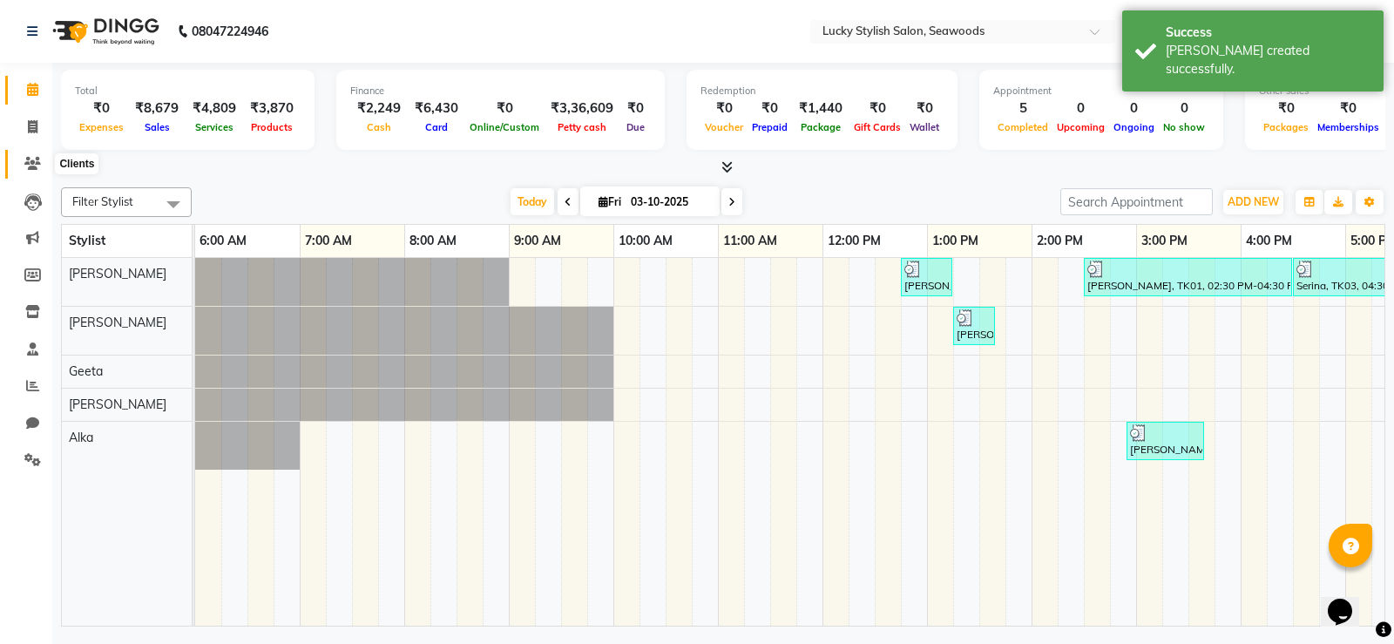
click at [33, 165] on icon at bounding box center [32, 163] width 17 height 13
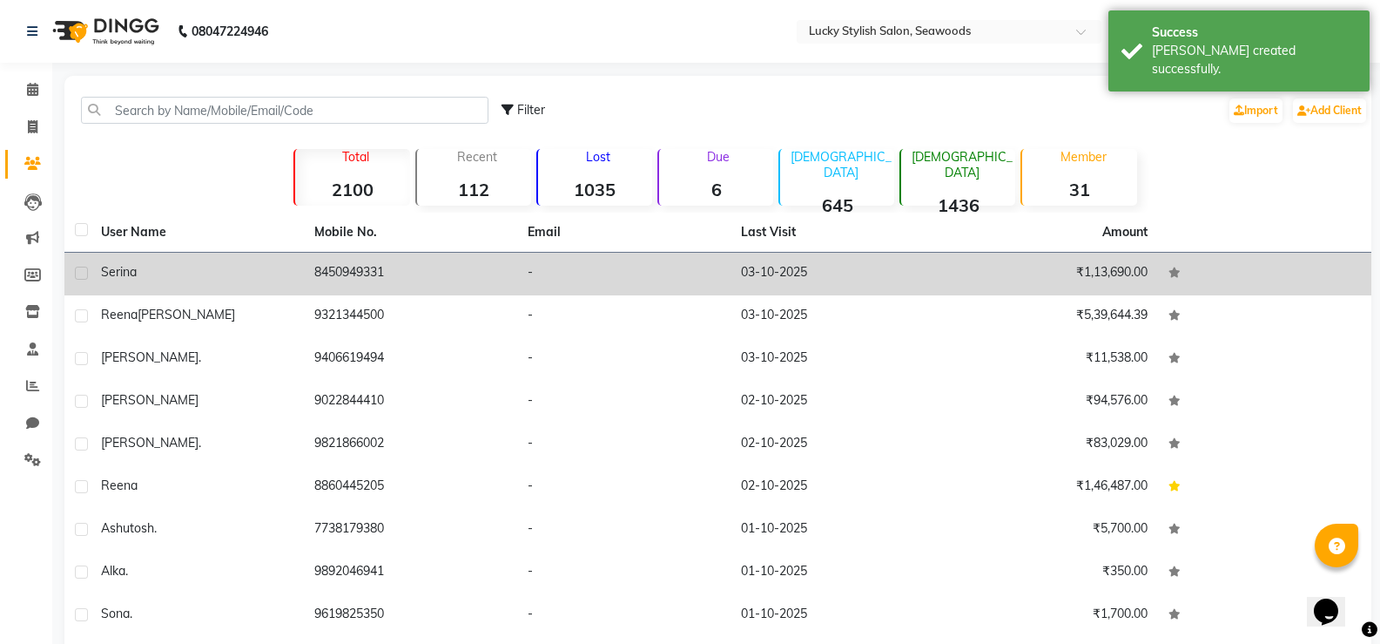
click at [365, 267] on td "8450949331" at bounding box center [410, 274] width 213 height 43
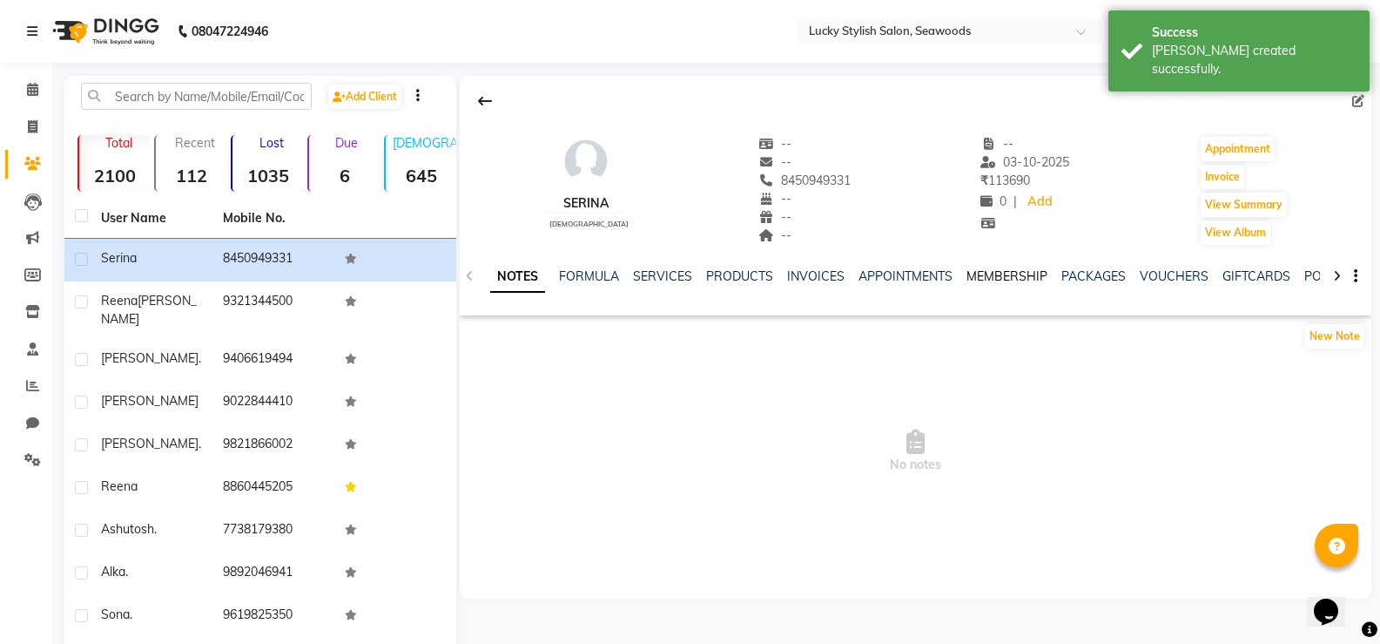
click at [1033, 280] on link "MEMBERSHIP" at bounding box center [1007, 276] width 81 height 16
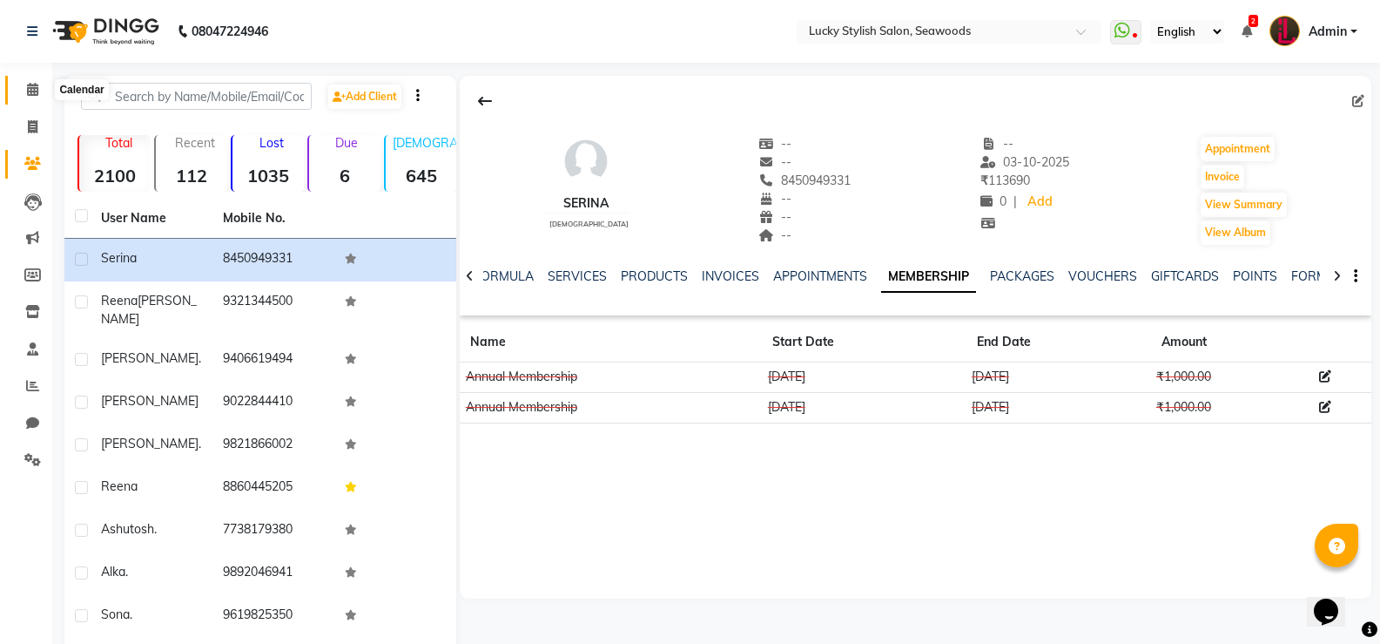
click at [30, 86] on icon at bounding box center [32, 89] width 11 height 13
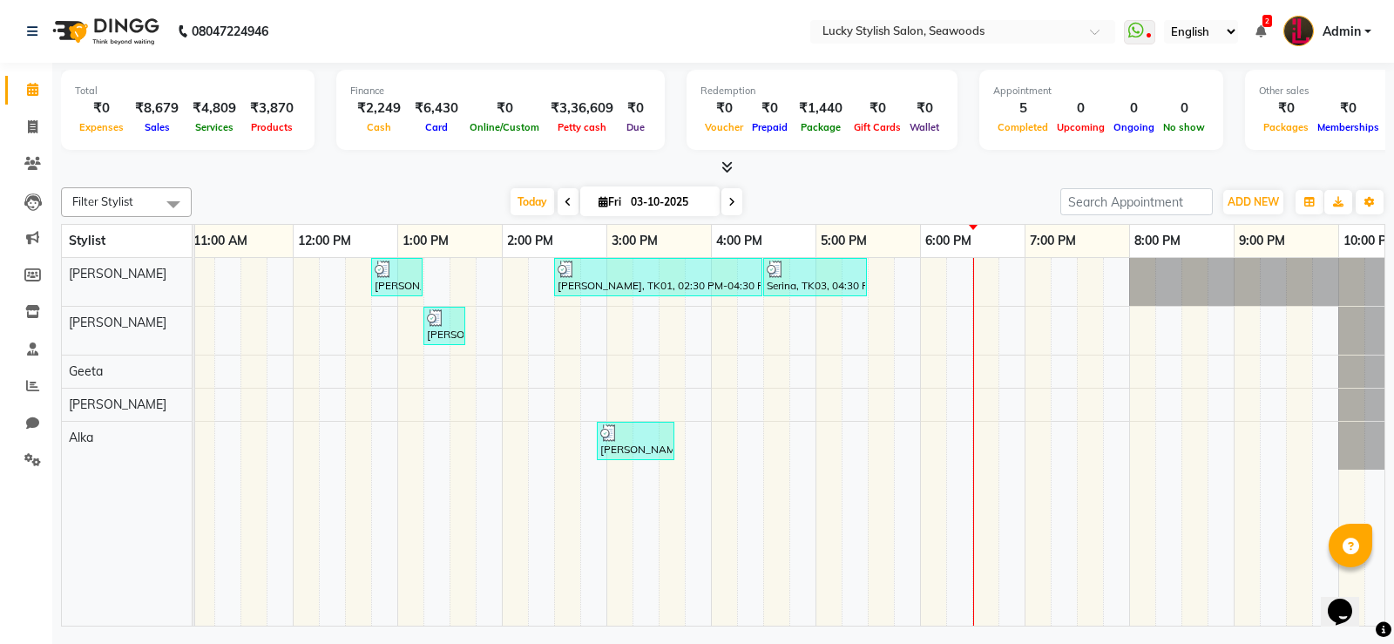
scroll to position [0, 588]
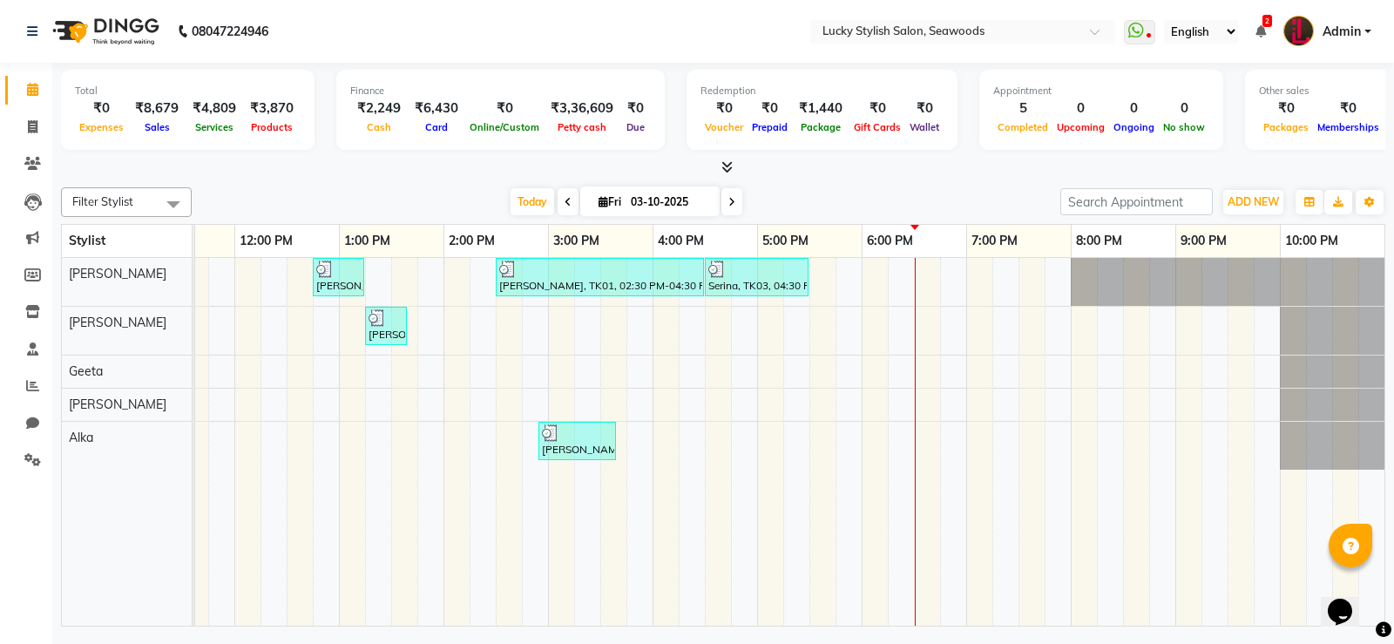
click at [726, 170] on icon at bounding box center [726, 166] width 11 height 13
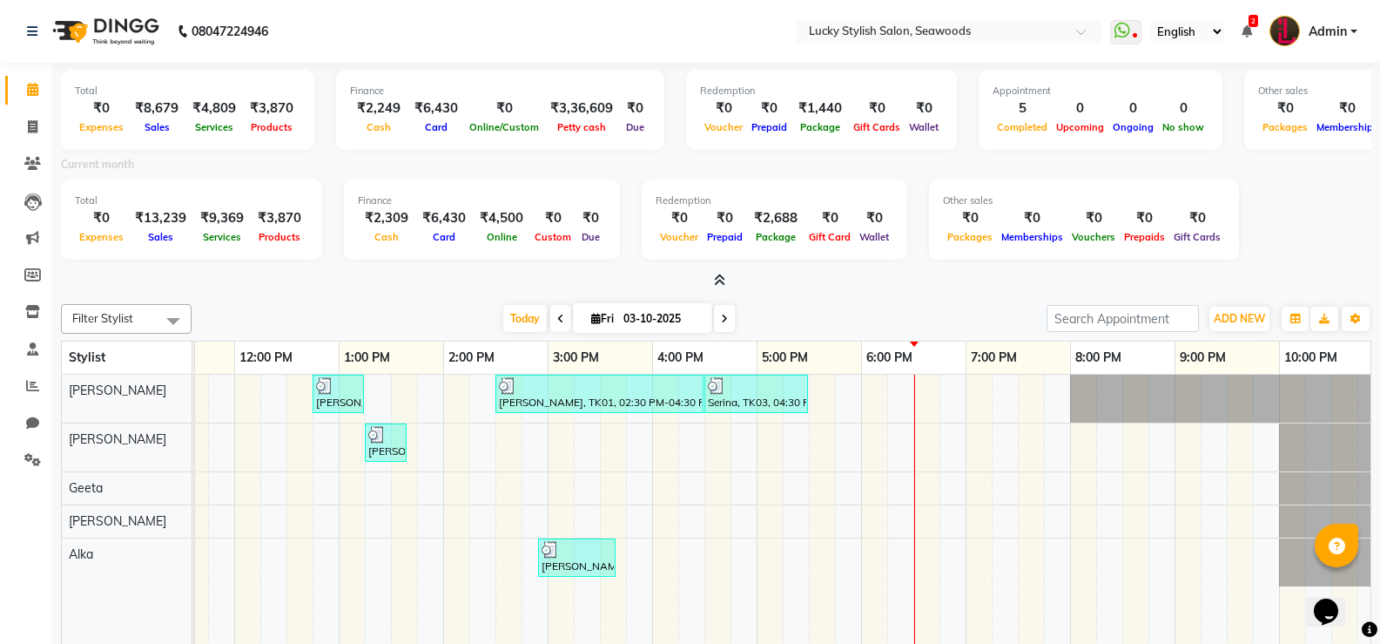
click at [714, 276] on icon at bounding box center [719, 279] width 11 height 13
